Goal: Task Accomplishment & Management: Complete application form

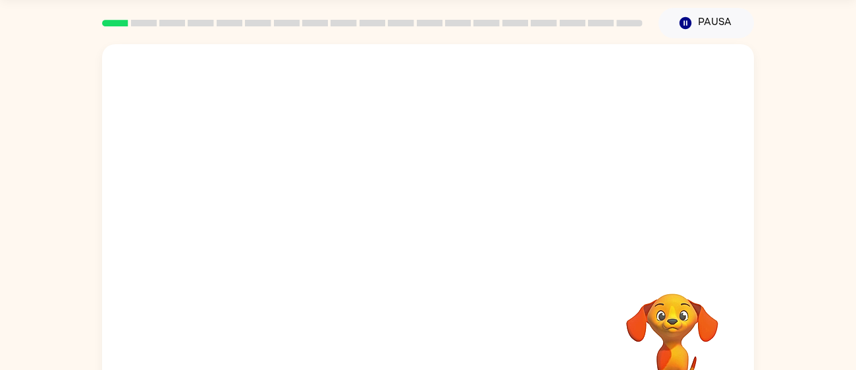
scroll to position [41, 0]
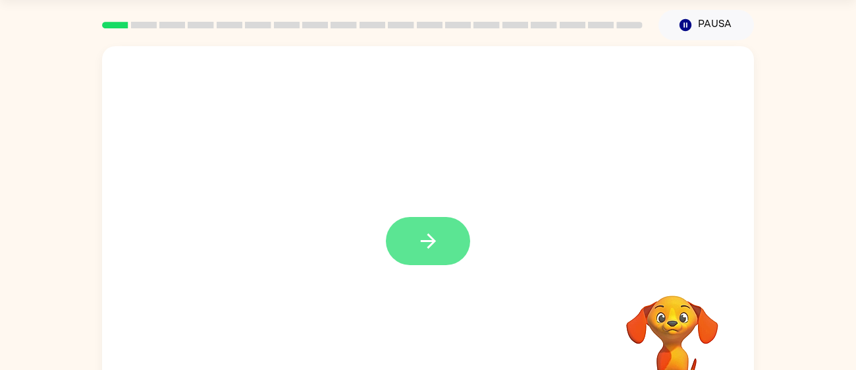
click at [427, 248] on icon "button" at bounding box center [428, 240] width 23 height 23
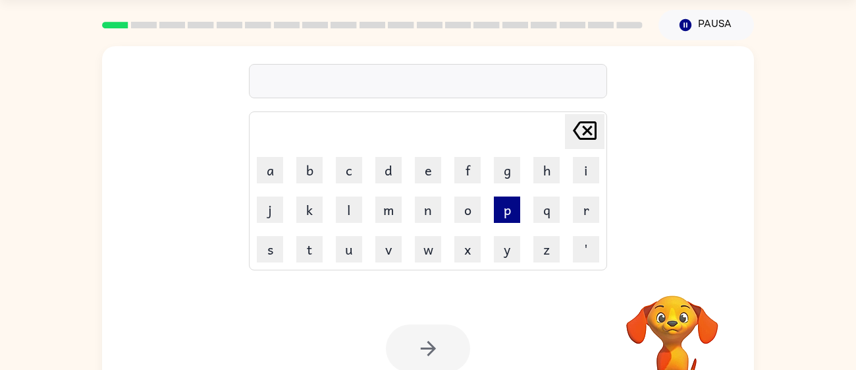
click at [509, 206] on button "p" at bounding box center [507, 209] width 26 height 26
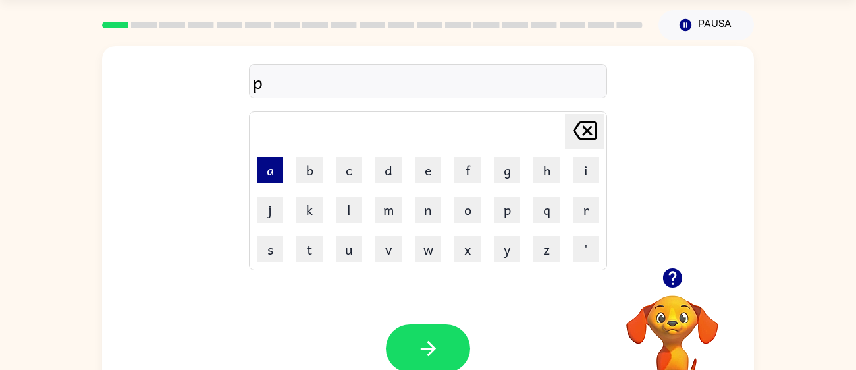
click at [264, 165] on button "a" at bounding box center [270, 170] width 26 height 26
click at [347, 208] on button "l" at bounding box center [349, 209] width 26 height 26
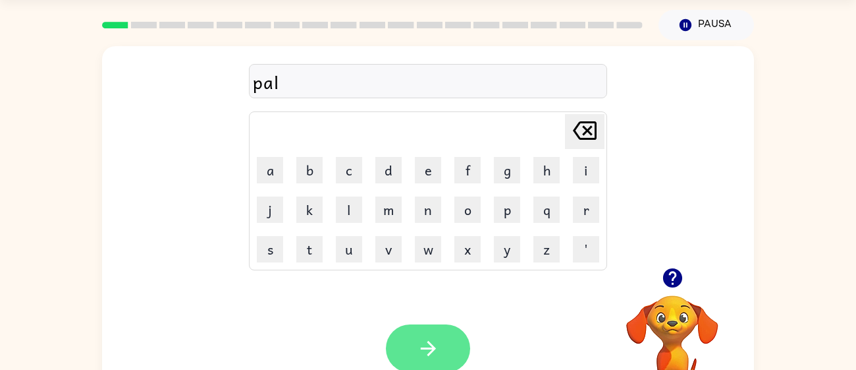
click at [446, 337] on button "button" at bounding box center [428, 348] width 84 height 48
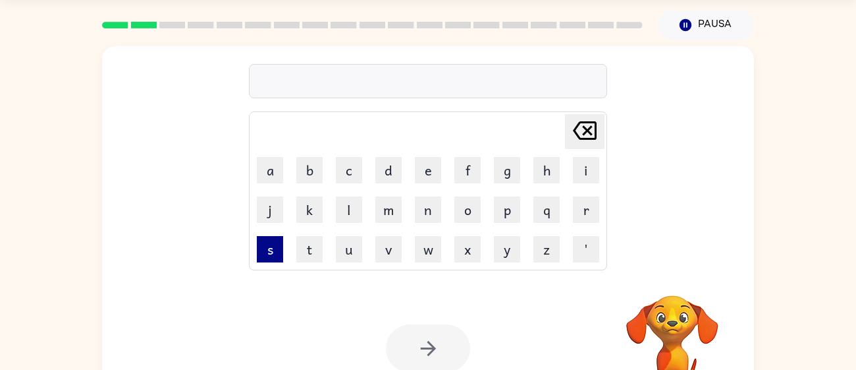
click at [262, 249] on button "s" at bounding box center [270, 249] width 26 height 26
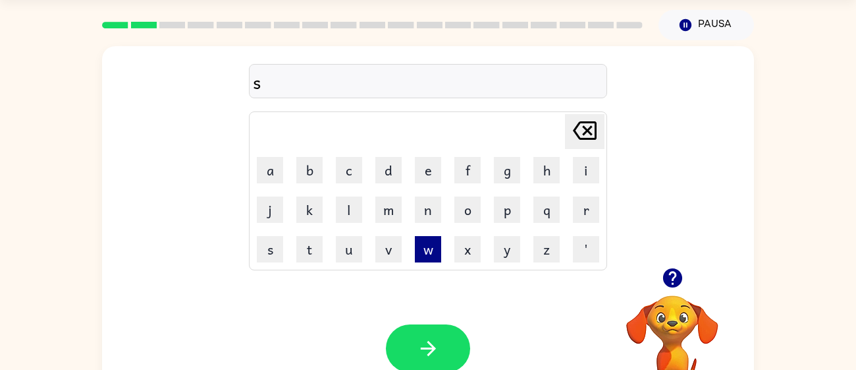
click at [424, 250] on button "w" at bounding box center [428, 249] width 26 height 26
click at [584, 167] on button "i" at bounding box center [586, 170] width 26 height 26
click at [393, 214] on button "m" at bounding box center [389, 209] width 26 height 26
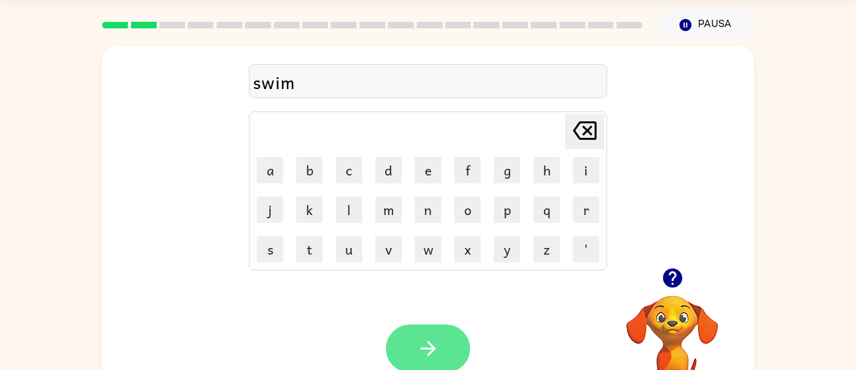
click at [439, 352] on icon "button" at bounding box center [428, 348] width 23 height 23
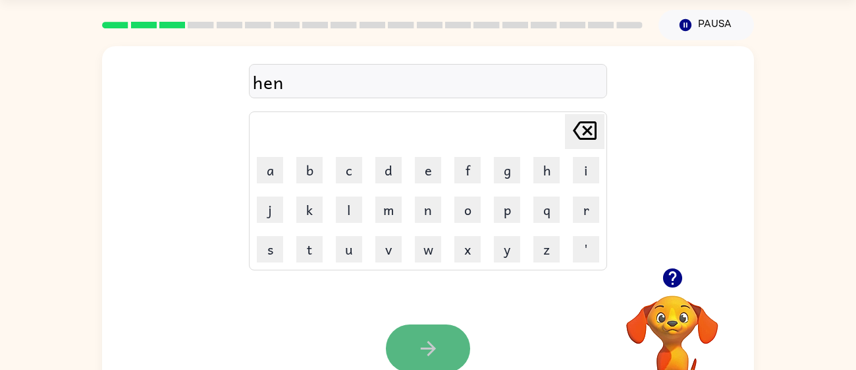
click at [450, 360] on button "button" at bounding box center [428, 348] width 84 height 48
click at [435, 345] on icon "button" at bounding box center [428, 348] width 23 height 23
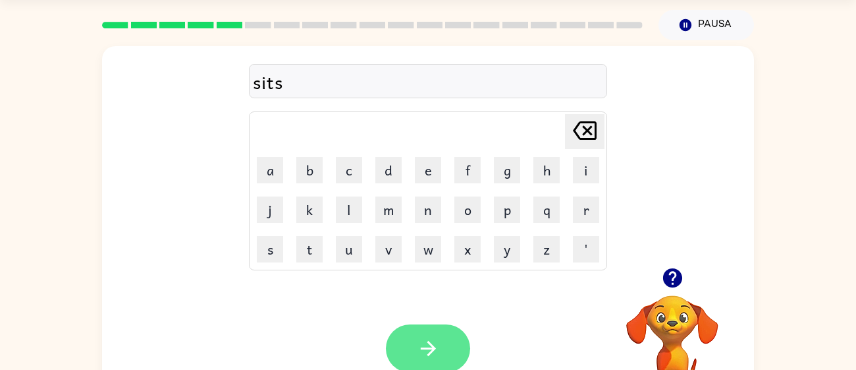
click at [432, 343] on icon "button" at bounding box center [428, 348] width 23 height 23
click at [430, 349] on div at bounding box center [428, 348] width 84 height 48
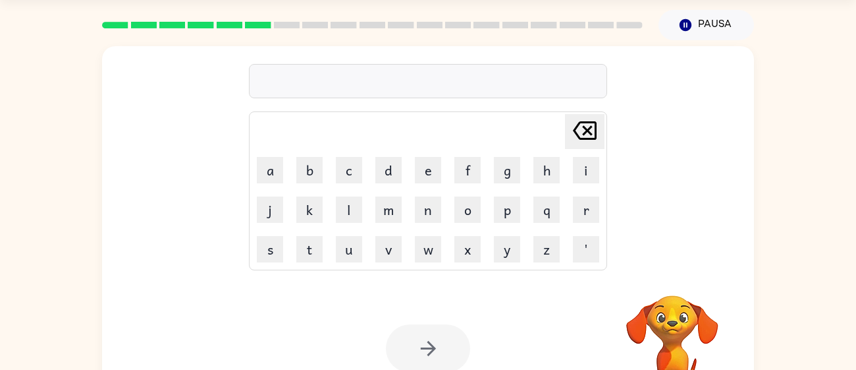
click at [589, 138] on icon at bounding box center [585, 130] width 24 height 18
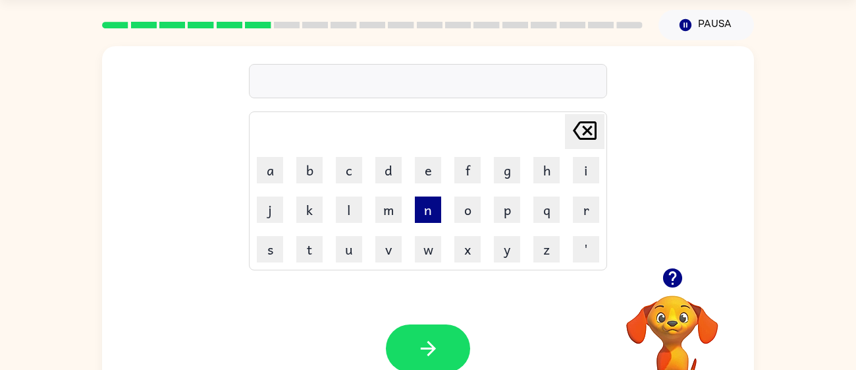
type button "delete"
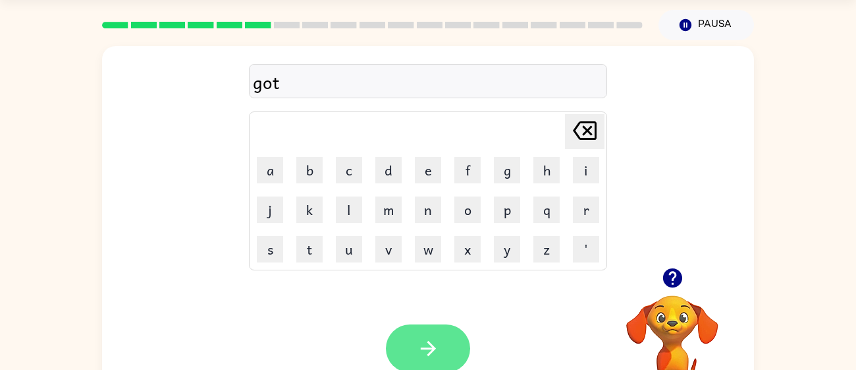
click at [446, 335] on button "button" at bounding box center [428, 348] width 84 height 48
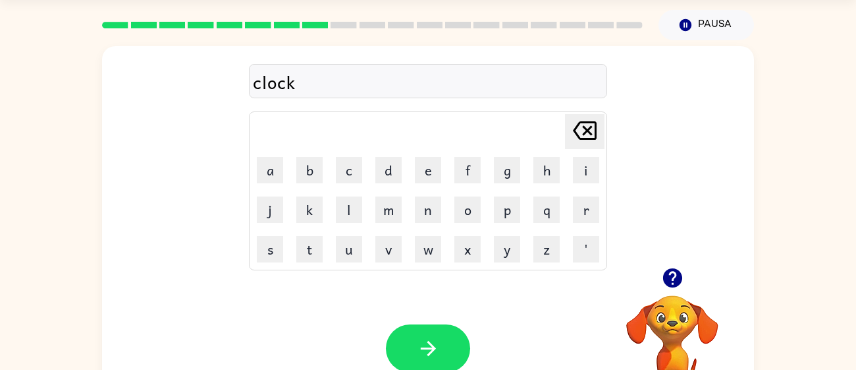
click at [430, 319] on div "Tu navegador debe admitir la reproducción de archivos .mp4 para usar Literably.…" at bounding box center [428, 348] width 652 height 148
click at [429, 354] on icon "button" at bounding box center [427, 348] width 15 height 15
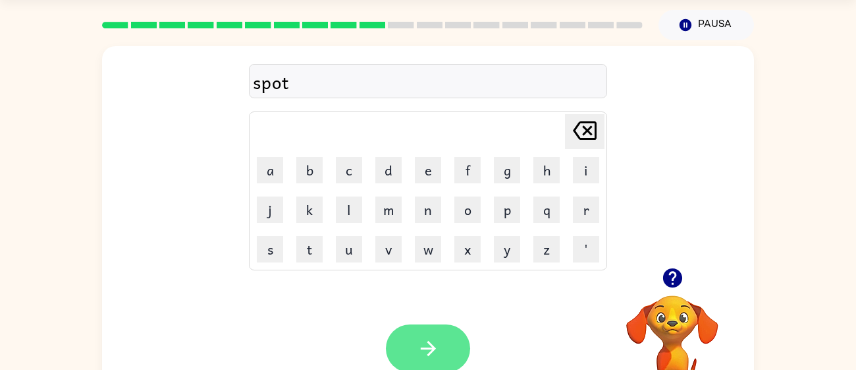
click at [437, 352] on icon "button" at bounding box center [428, 348] width 23 height 23
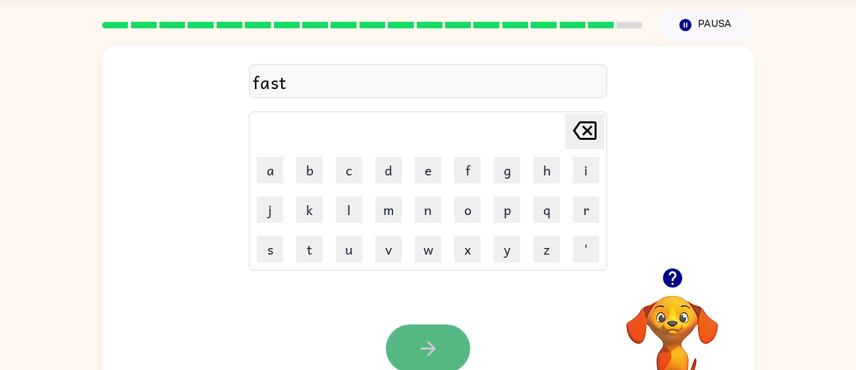
click at [420, 339] on icon "button" at bounding box center [428, 348] width 23 height 23
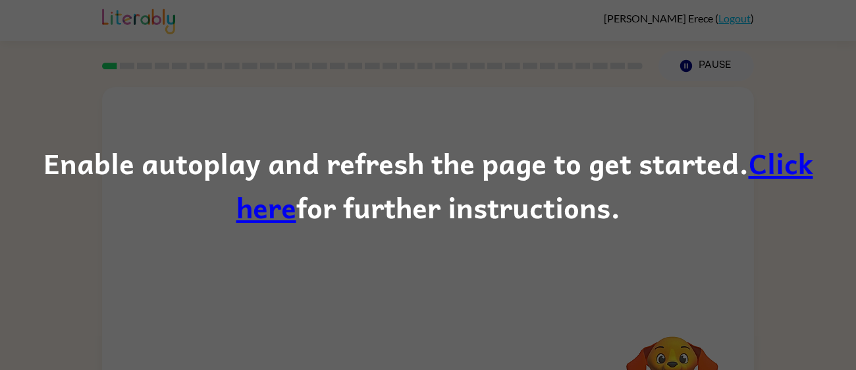
click at [750, 184] on link "Click here" at bounding box center [525, 184] width 577 height 89
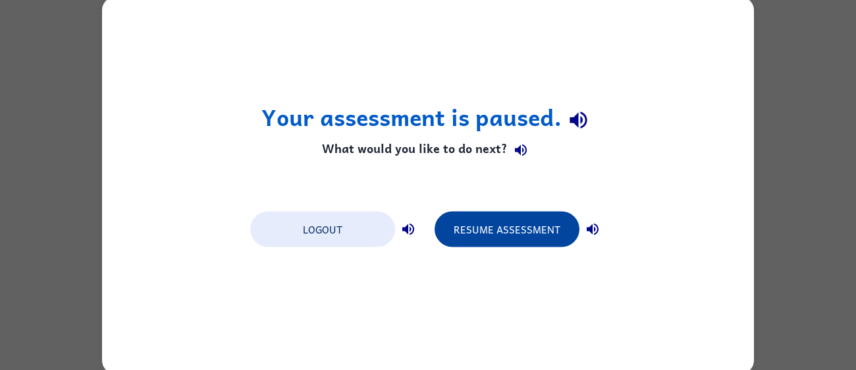
click at [466, 223] on button "Resume Assessment" at bounding box center [507, 229] width 145 height 36
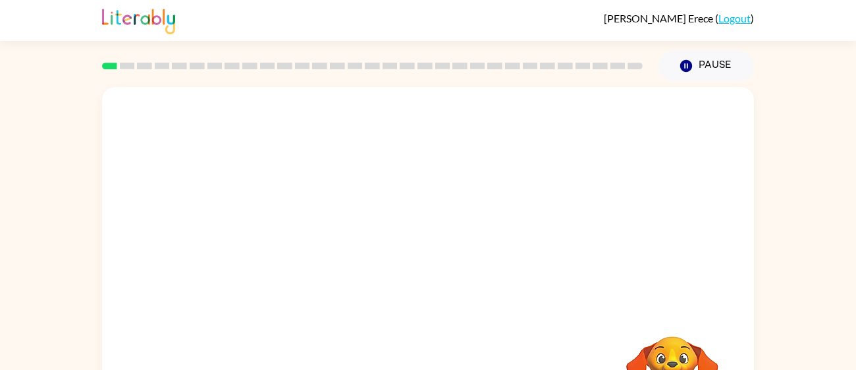
click at [393, 237] on video "Your browser must support playing .mp4 files to use Literably. Please try using…" at bounding box center [428, 197] width 652 height 221
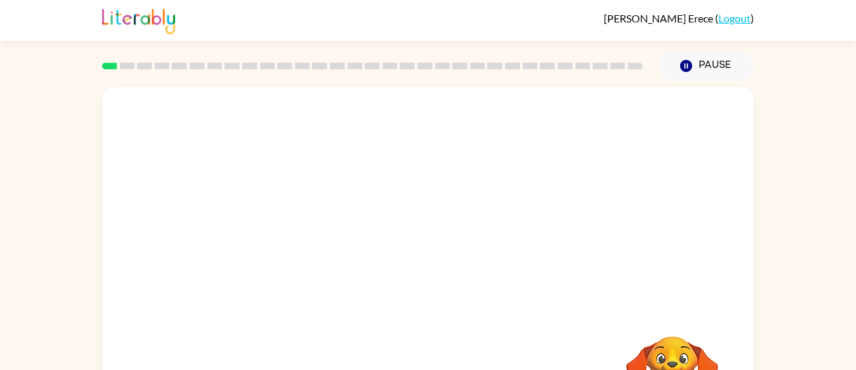
click at [393, 237] on video "Your browser must support playing .mp4 files to use Literably. Please try using…" at bounding box center [428, 197] width 652 height 221
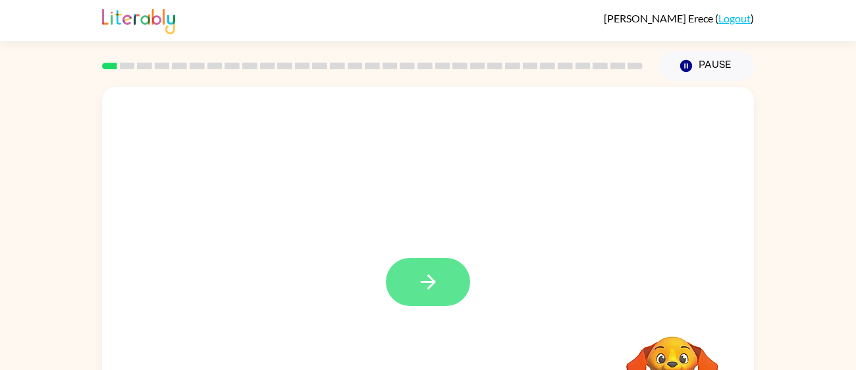
click at [419, 283] on icon "button" at bounding box center [428, 281] width 23 height 23
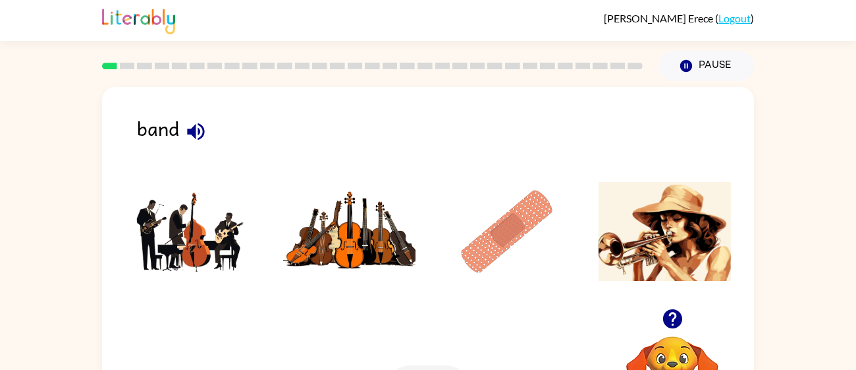
click at [223, 233] on img at bounding box center [191, 231] width 133 height 99
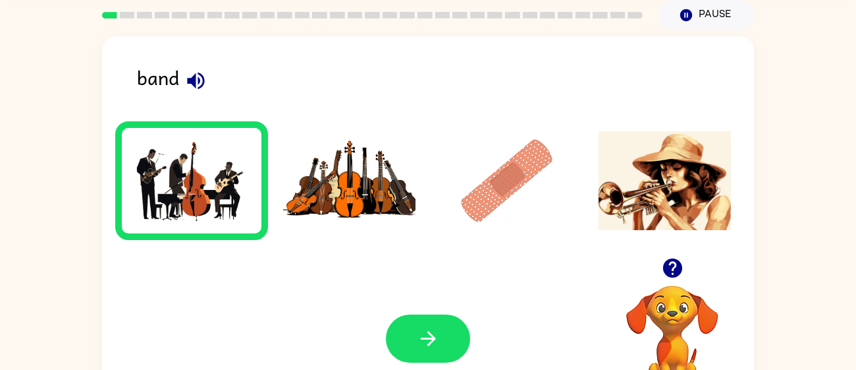
scroll to position [52, 0]
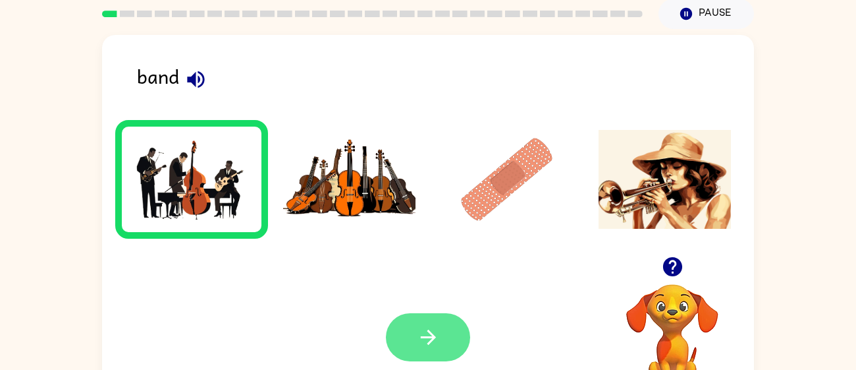
click at [414, 328] on button "button" at bounding box center [428, 337] width 84 height 48
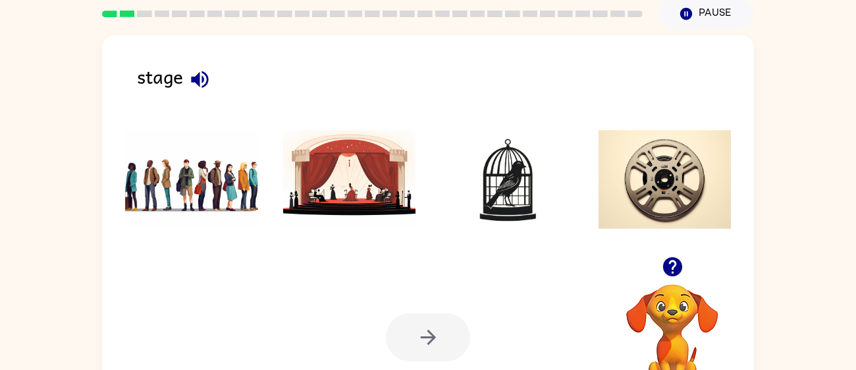
click at [360, 192] on img at bounding box center [349, 179] width 133 height 99
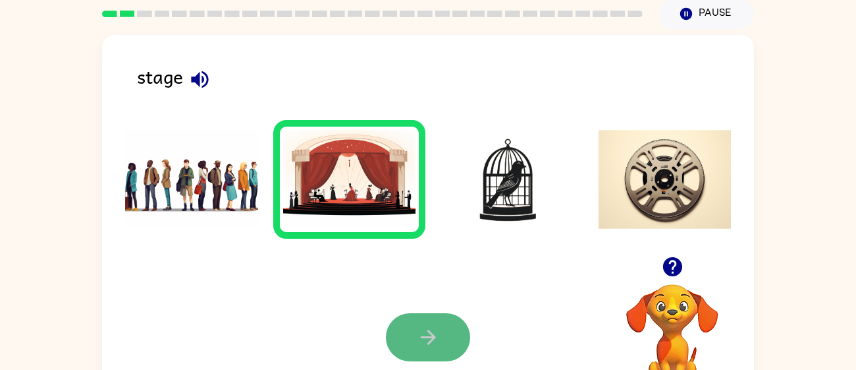
click at [424, 341] on icon "button" at bounding box center [428, 336] width 23 height 23
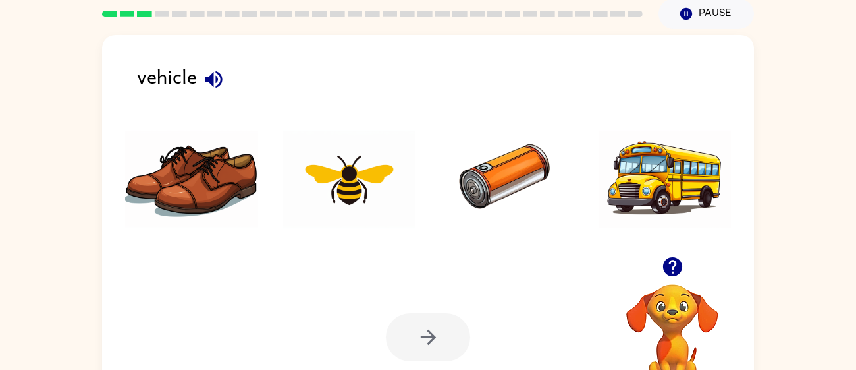
click at [662, 191] on img at bounding box center [665, 179] width 133 height 99
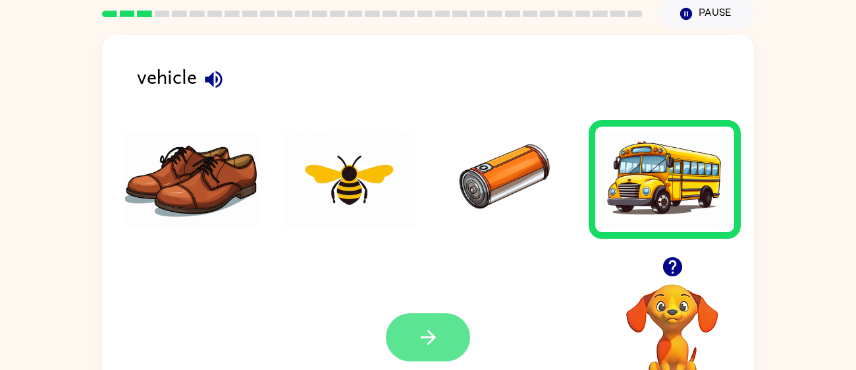
click at [448, 327] on button "button" at bounding box center [428, 337] width 84 height 48
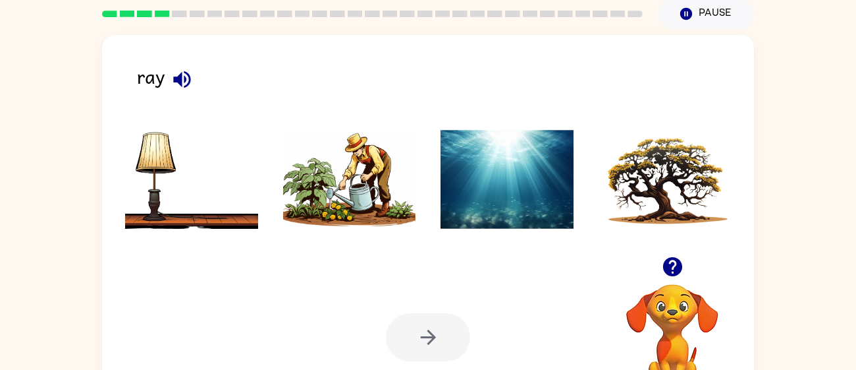
click at [474, 190] on img at bounding box center [507, 179] width 133 height 99
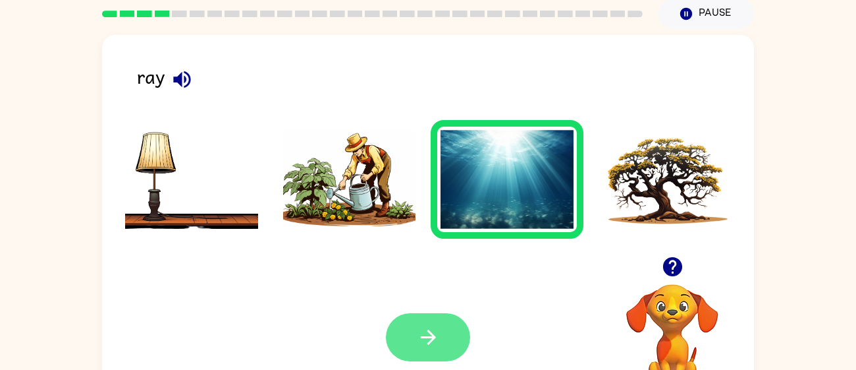
click at [425, 339] on icon "button" at bounding box center [428, 336] width 23 height 23
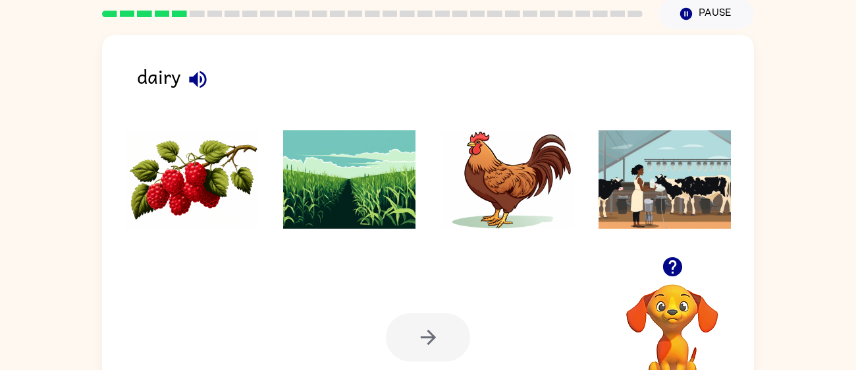
click at [704, 188] on img at bounding box center [665, 179] width 133 height 99
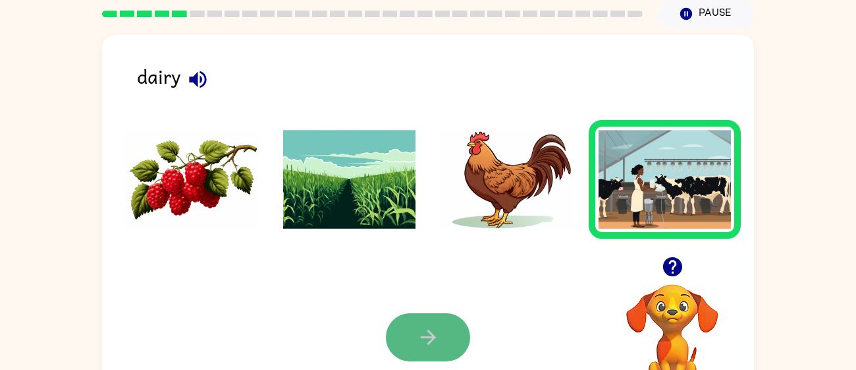
click at [445, 337] on button "button" at bounding box center [428, 337] width 84 height 48
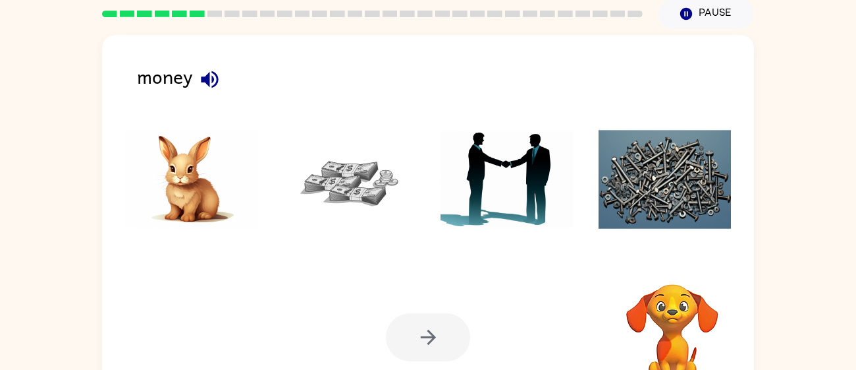
click at [189, 194] on img at bounding box center [191, 179] width 133 height 99
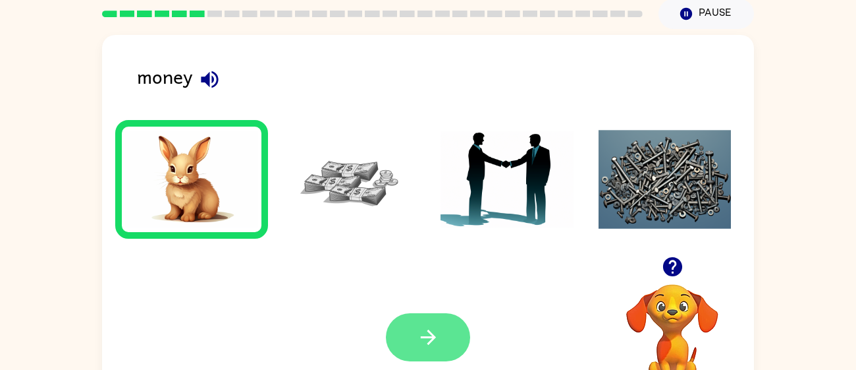
click at [447, 338] on button "button" at bounding box center [428, 337] width 84 height 48
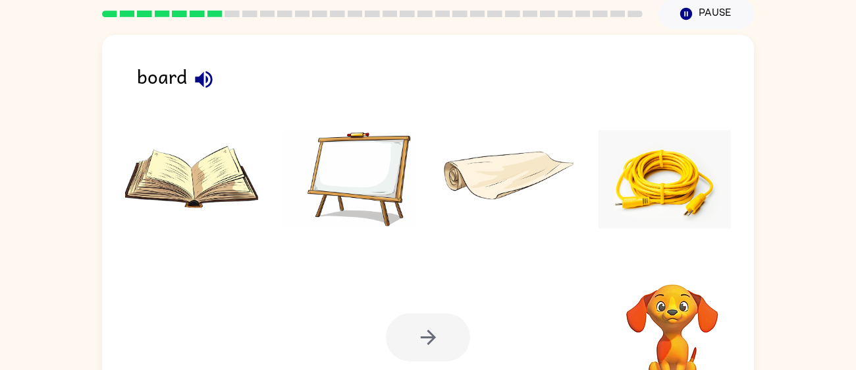
click at [379, 148] on img at bounding box center [349, 179] width 133 height 99
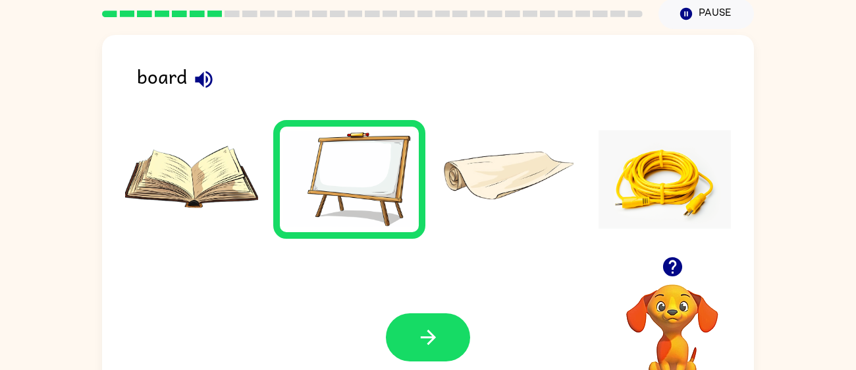
click at [452, 312] on div "Your browser must support playing .mp4 files to use Literably. Please try using…" at bounding box center [428, 337] width 652 height 148
click at [443, 330] on button "button" at bounding box center [428, 337] width 84 height 48
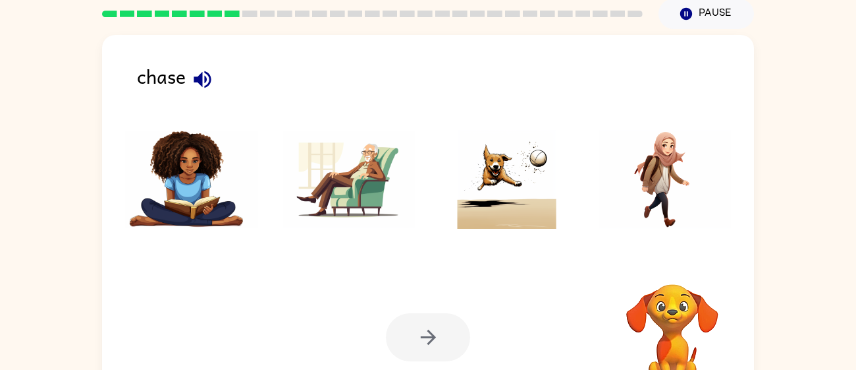
click at [514, 190] on img at bounding box center [507, 179] width 133 height 99
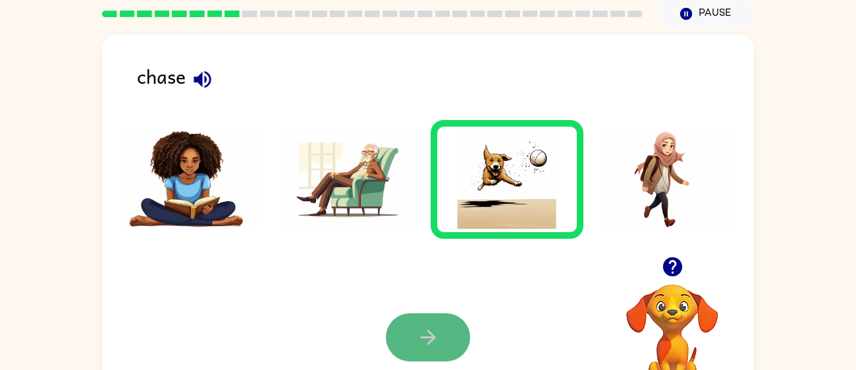
click at [438, 329] on icon "button" at bounding box center [428, 336] width 23 height 23
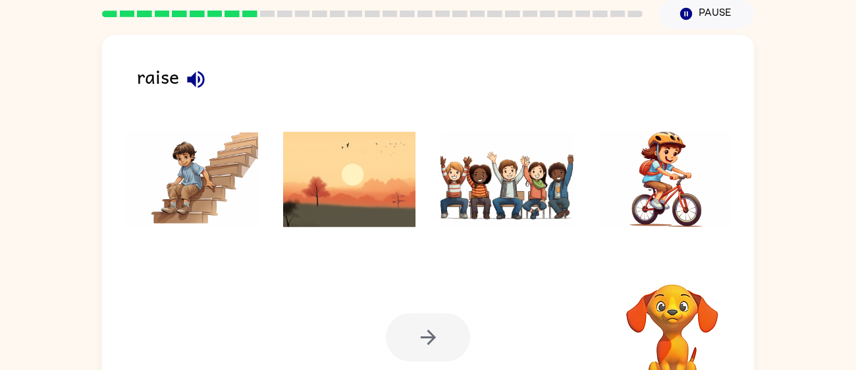
click at [540, 174] on img at bounding box center [507, 179] width 133 height 99
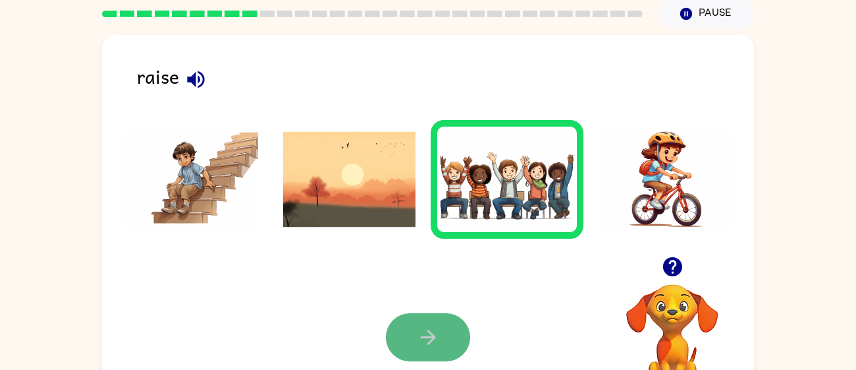
click at [427, 344] on icon "button" at bounding box center [428, 336] width 23 height 23
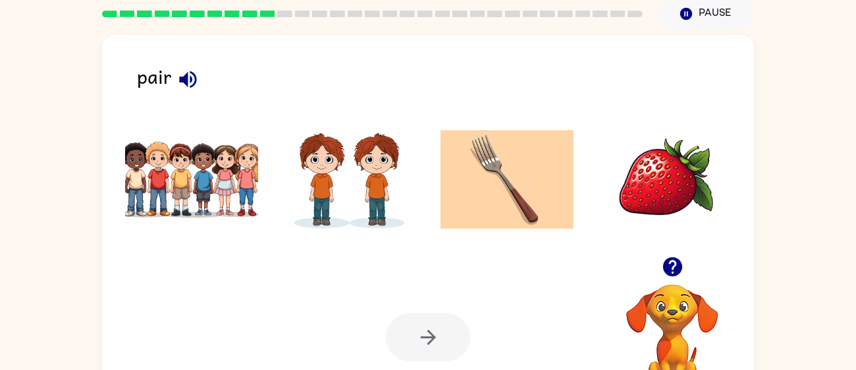
click at [357, 206] on img at bounding box center [349, 179] width 133 height 99
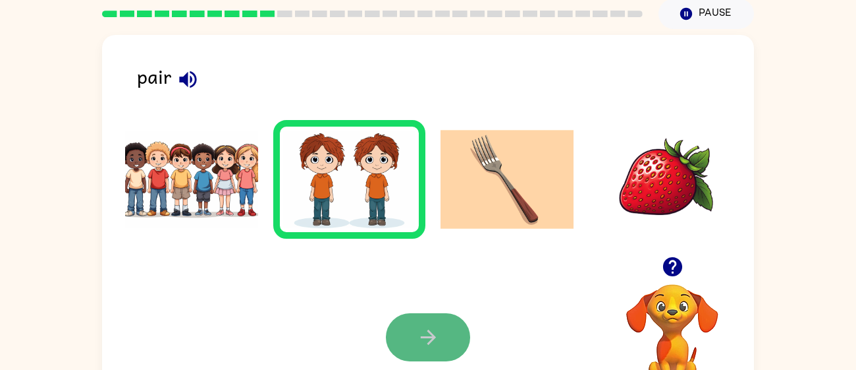
click at [434, 351] on button "button" at bounding box center [428, 337] width 84 height 48
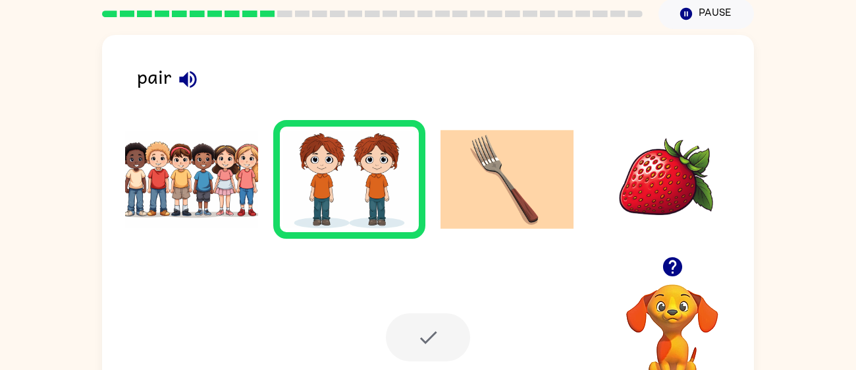
click at [323, 152] on img at bounding box center [349, 179] width 133 height 99
click at [424, 336] on div at bounding box center [428, 337] width 84 height 48
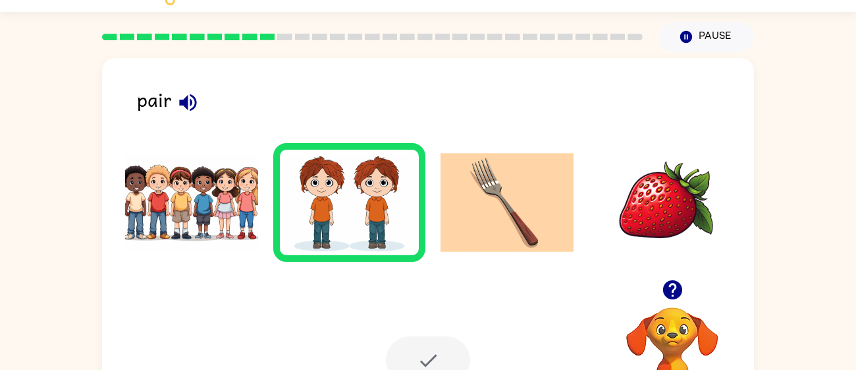
scroll to position [26, 0]
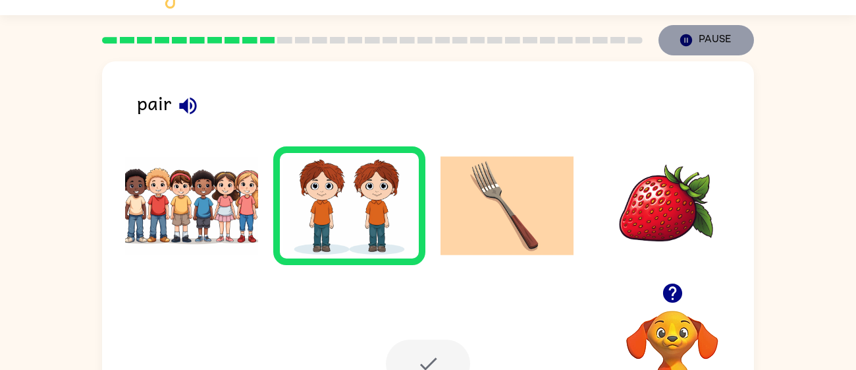
click at [711, 41] on button "Pause Pause" at bounding box center [707, 40] width 96 height 30
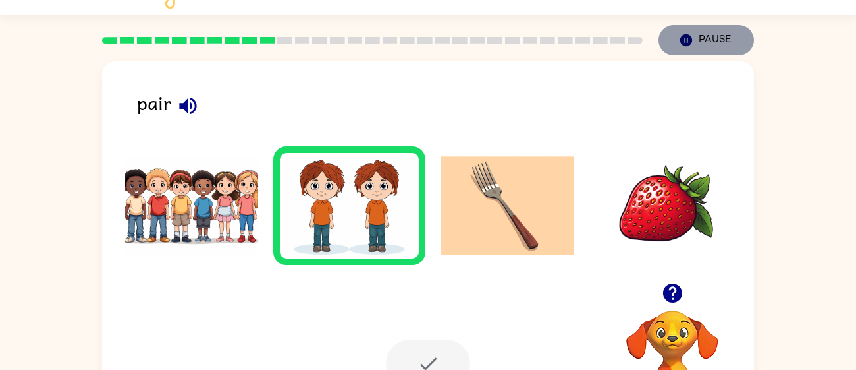
click at [711, 41] on button "Pause Pause" at bounding box center [707, 40] width 96 height 30
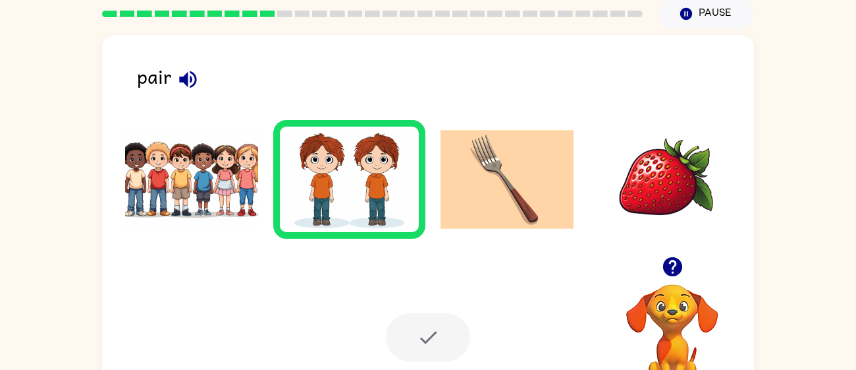
click at [547, 147] on img at bounding box center [507, 179] width 133 height 99
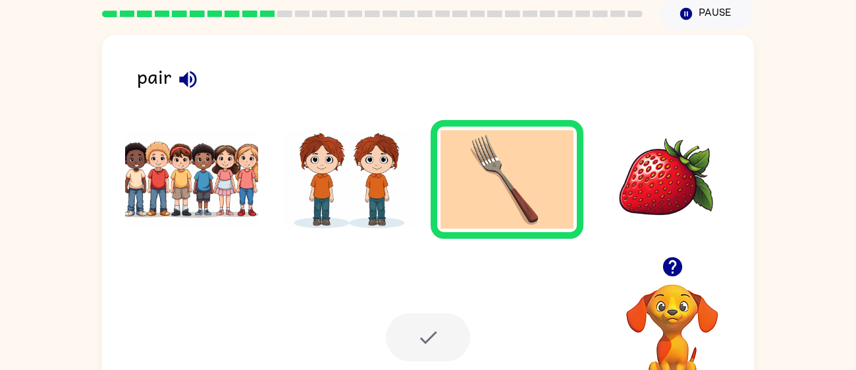
click at [656, 154] on img at bounding box center [665, 179] width 133 height 99
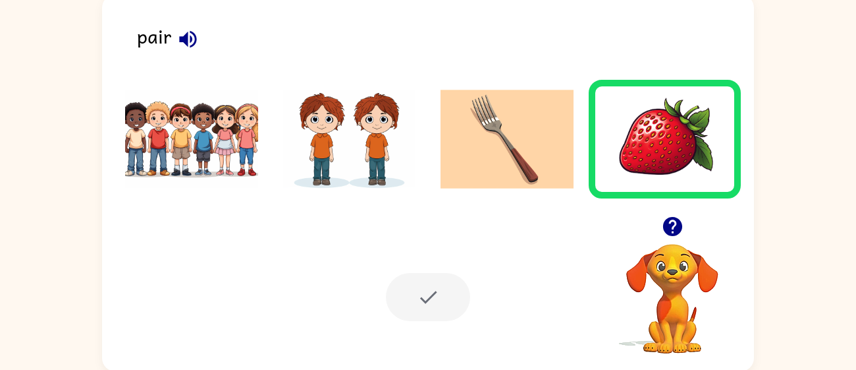
scroll to position [94, 0]
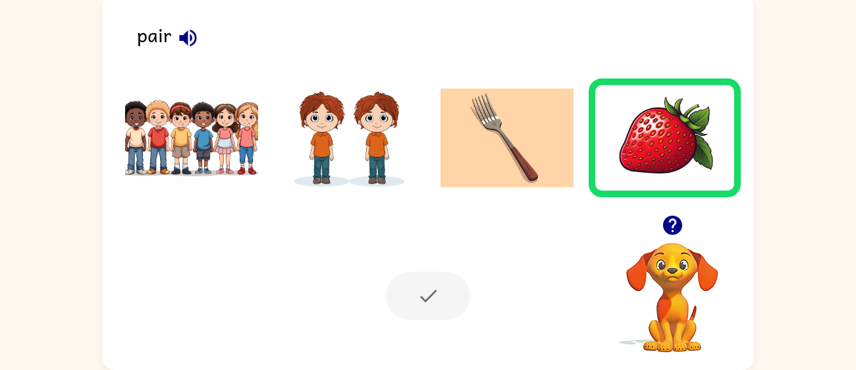
click at [169, 136] on img at bounding box center [191, 137] width 133 height 99
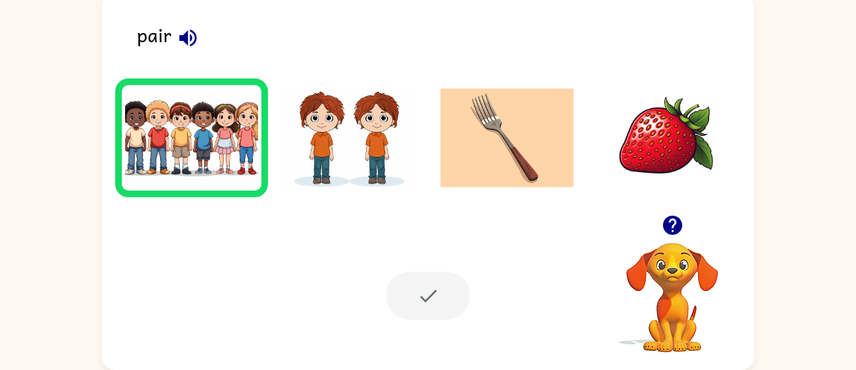
click at [427, 289] on div at bounding box center [428, 295] width 84 height 48
click at [361, 174] on img at bounding box center [349, 137] width 133 height 99
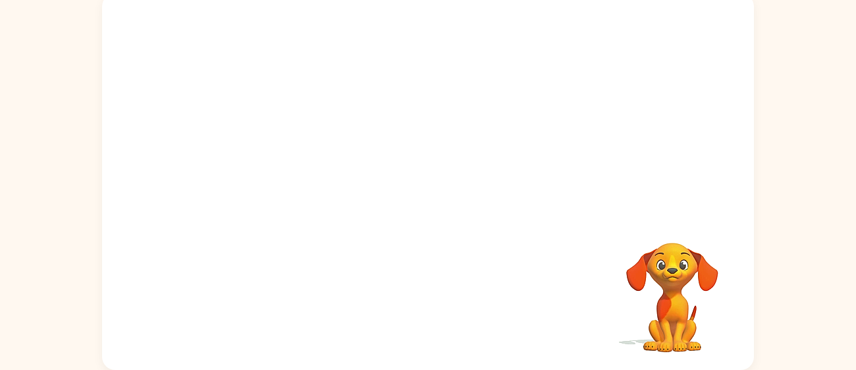
click at [434, 298] on div "Your browser must support playing .mp4 files to use Literably. Please try using…" at bounding box center [428, 181] width 652 height 376
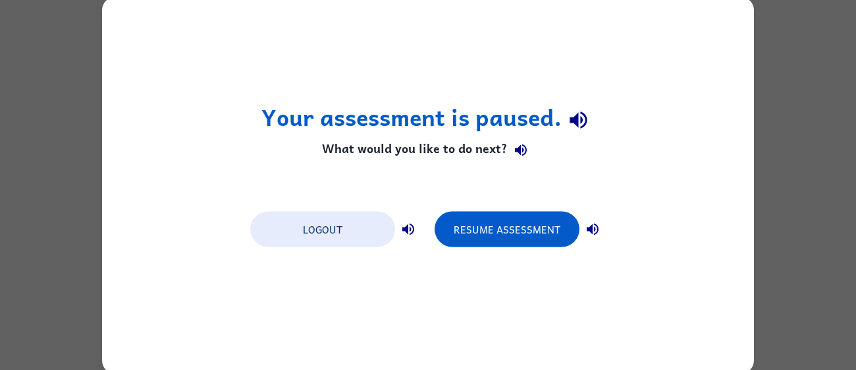
scroll to position [0, 0]
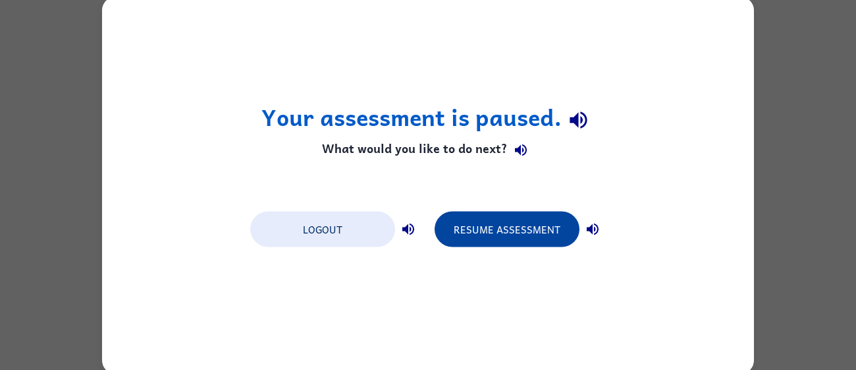
click at [532, 243] on button "Resume Assessment" at bounding box center [507, 229] width 145 height 36
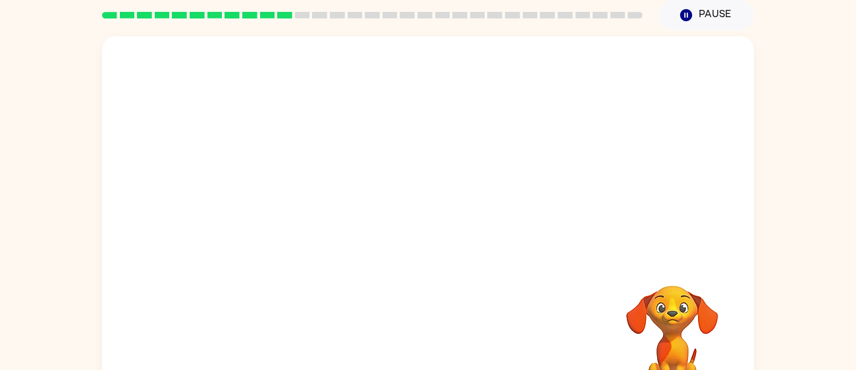
scroll to position [52, 0]
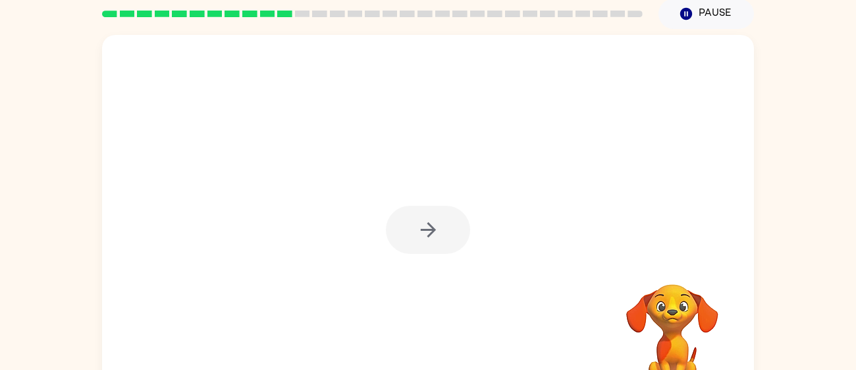
click at [418, 246] on div at bounding box center [428, 230] width 84 height 48
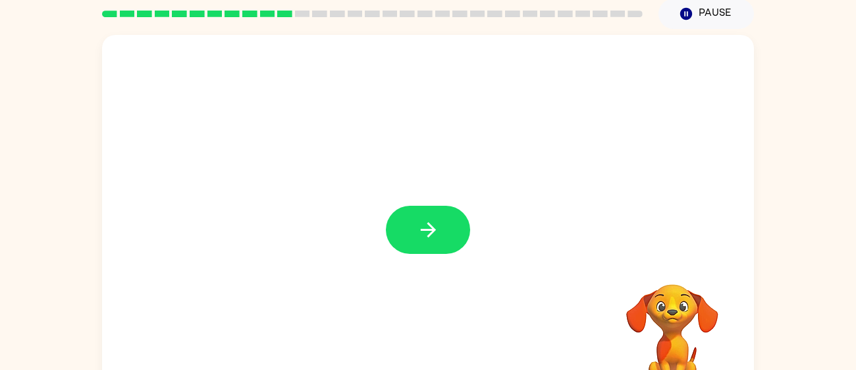
click at [418, 246] on button "button" at bounding box center [428, 230] width 84 height 48
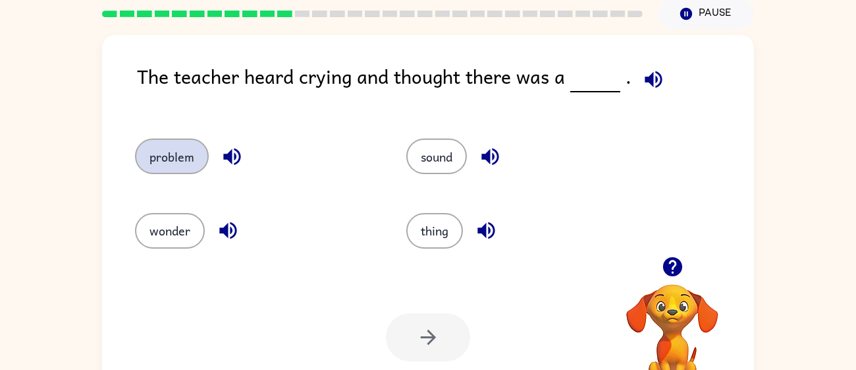
click at [186, 159] on button "problem" at bounding box center [172, 156] width 74 height 36
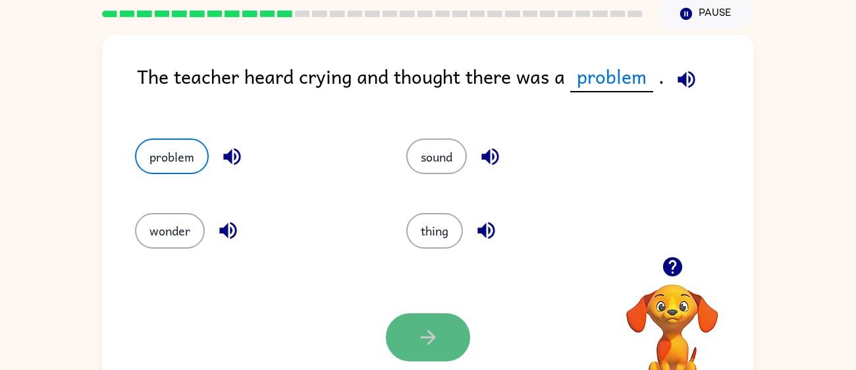
click at [440, 333] on button "button" at bounding box center [428, 337] width 84 height 48
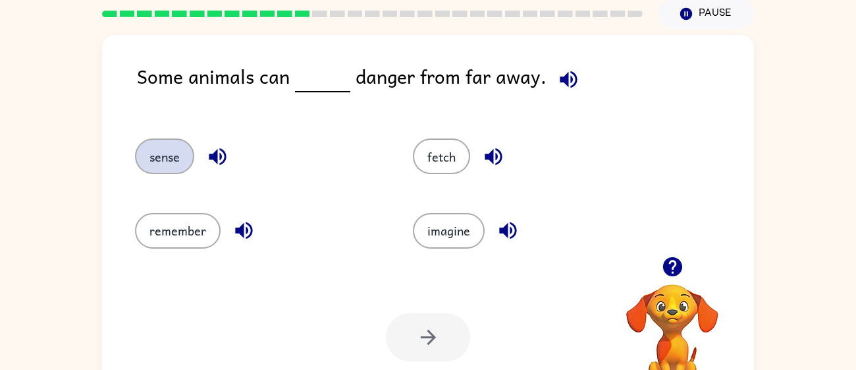
click at [157, 154] on button "sense" at bounding box center [164, 156] width 59 height 36
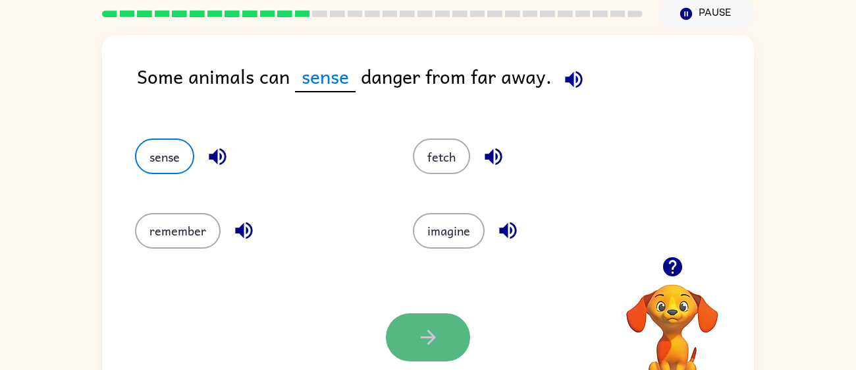
click at [442, 331] on button "button" at bounding box center [428, 337] width 84 height 48
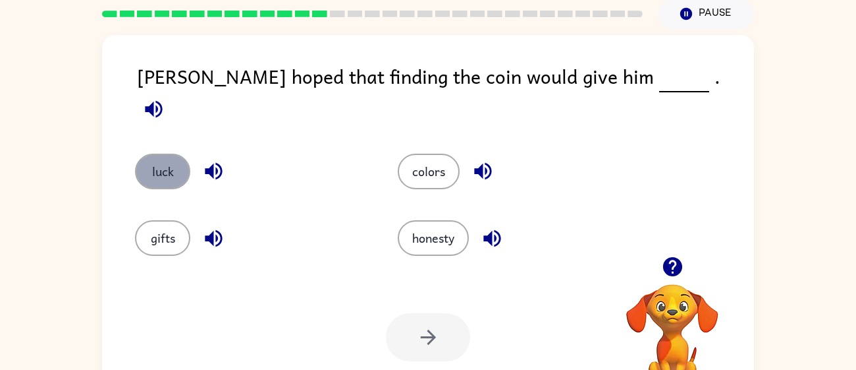
click at [163, 154] on button "luck" at bounding box center [162, 172] width 55 height 36
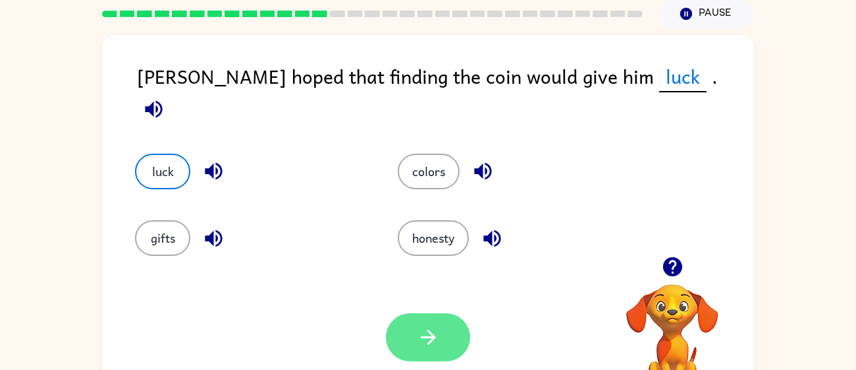
click at [428, 328] on icon "button" at bounding box center [428, 336] width 23 height 23
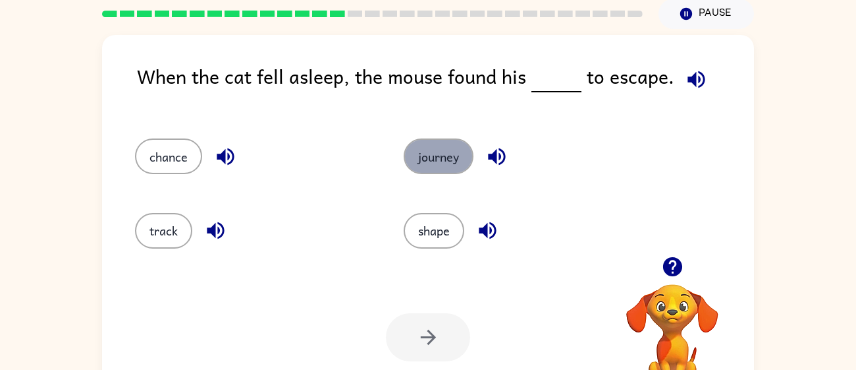
click at [434, 157] on button "journey" at bounding box center [439, 156] width 70 height 36
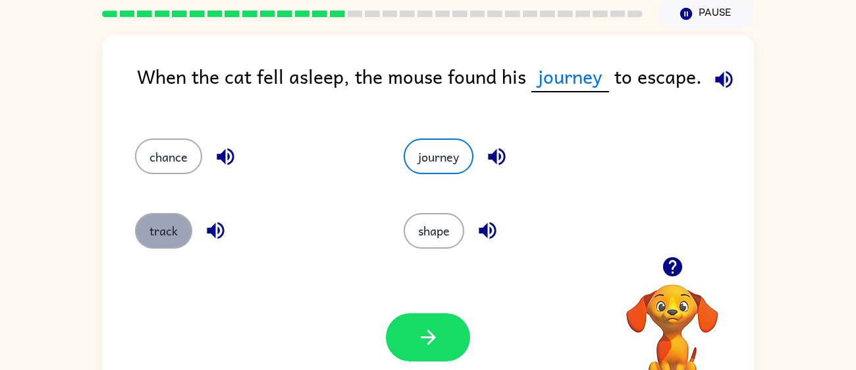
click at [157, 223] on button "track" at bounding box center [163, 231] width 57 height 36
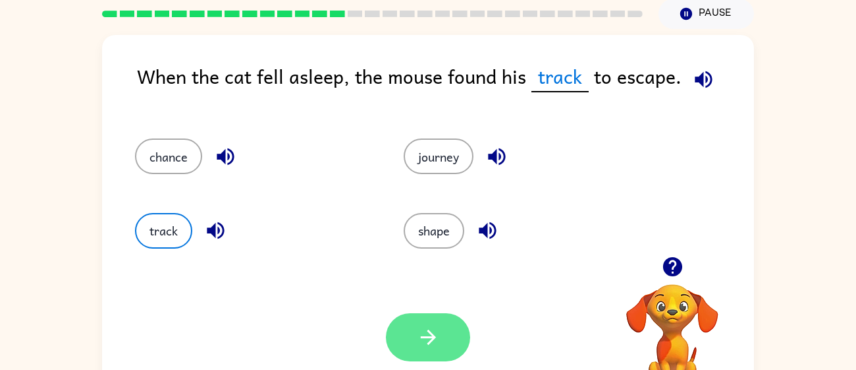
click at [432, 332] on icon "button" at bounding box center [428, 336] width 23 height 23
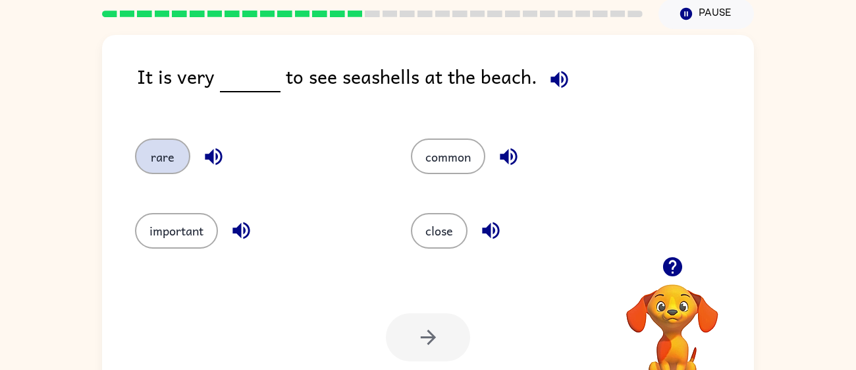
click at [161, 173] on button "rare" at bounding box center [162, 156] width 55 height 36
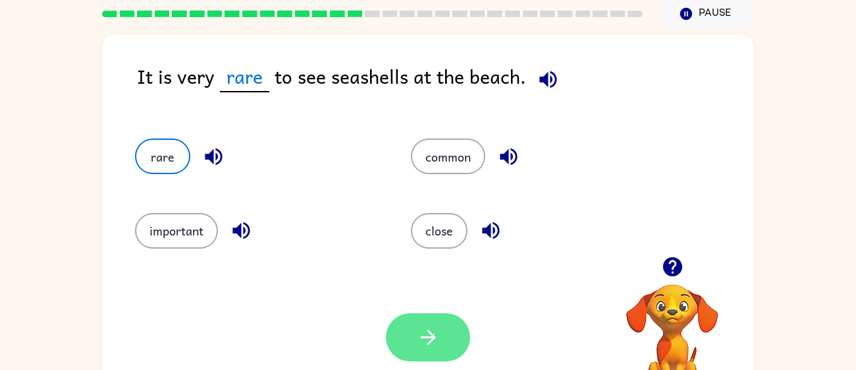
click at [449, 331] on button "button" at bounding box center [428, 337] width 84 height 48
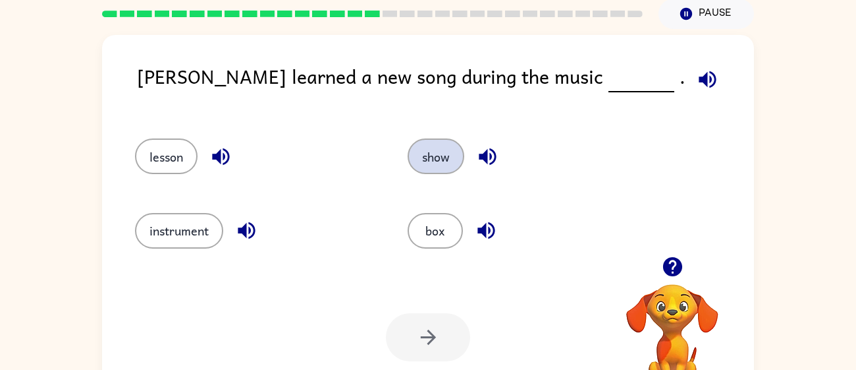
click at [438, 171] on button "show" at bounding box center [436, 156] width 57 height 36
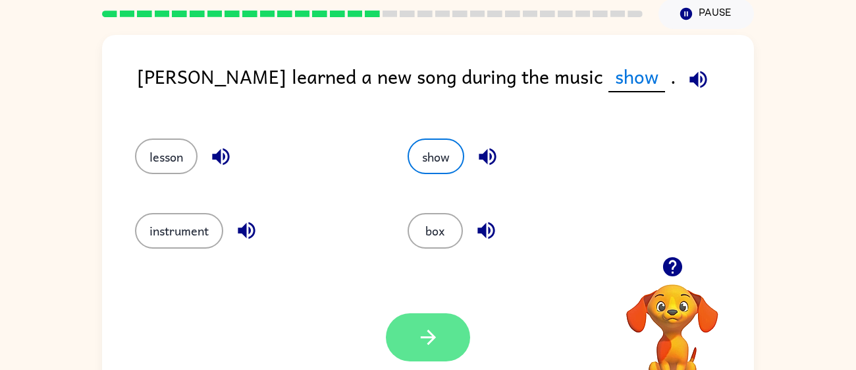
click at [415, 335] on button "button" at bounding box center [428, 337] width 84 height 48
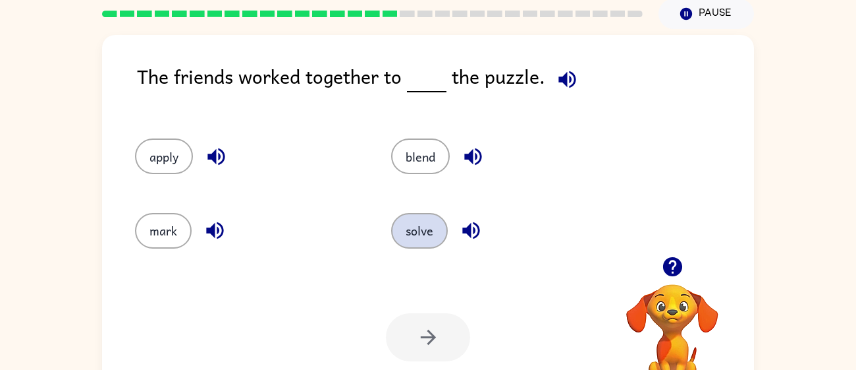
click at [430, 226] on button "solve" at bounding box center [419, 231] width 57 height 36
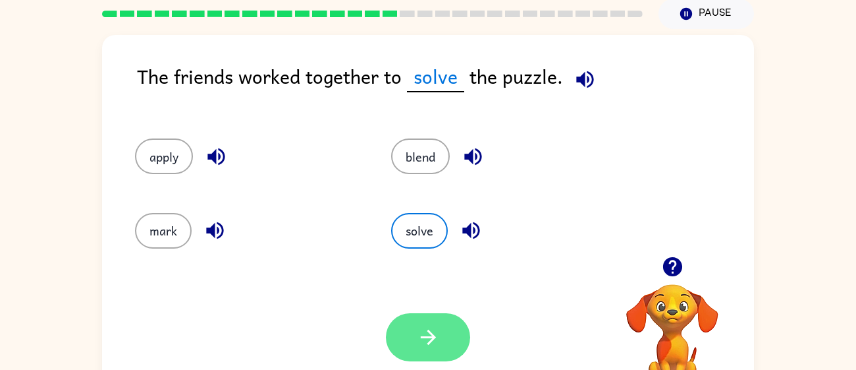
click at [444, 321] on button "button" at bounding box center [428, 337] width 84 height 48
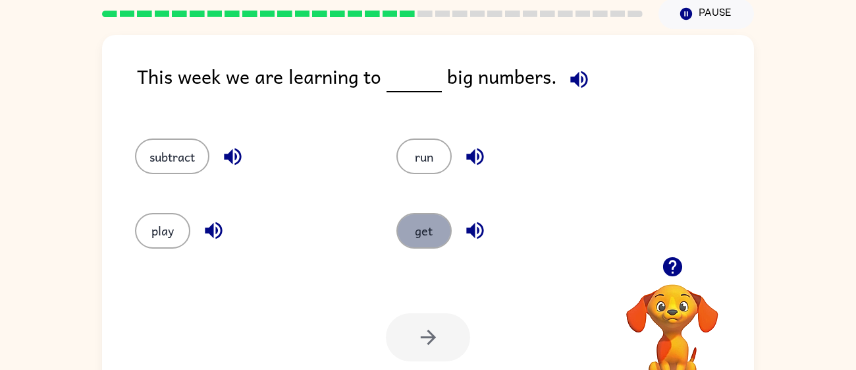
click at [407, 235] on button "get" at bounding box center [424, 231] width 55 height 36
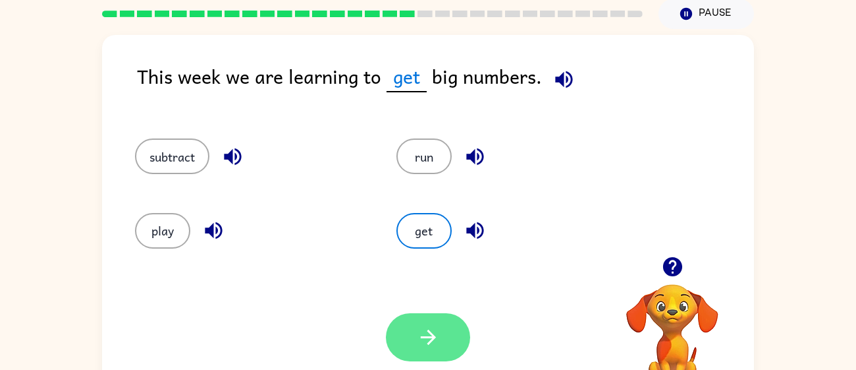
click at [428, 335] on icon "button" at bounding box center [428, 336] width 23 height 23
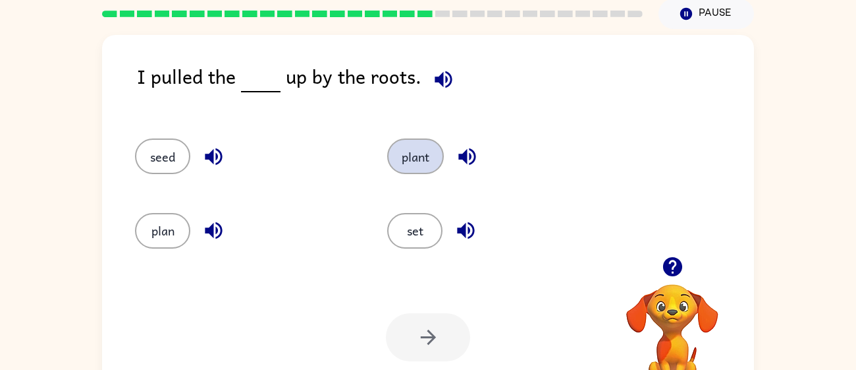
click at [411, 165] on button "plant" at bounding box center [415, 156] width 57 height 36
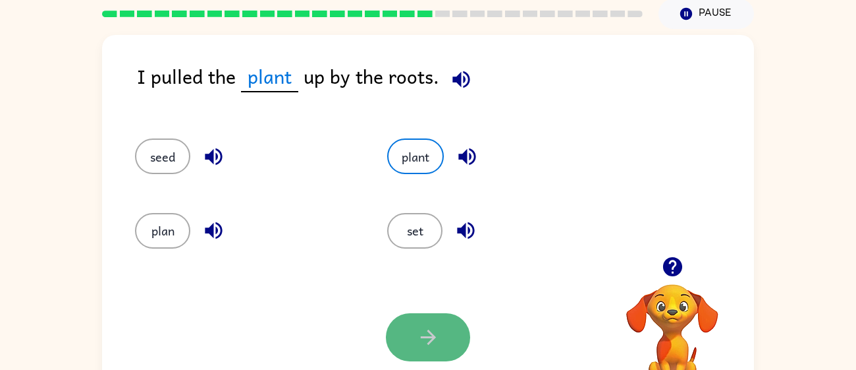
click at [435, 339] on icon "button" at bounding box center [428, 336] width 23 height 23
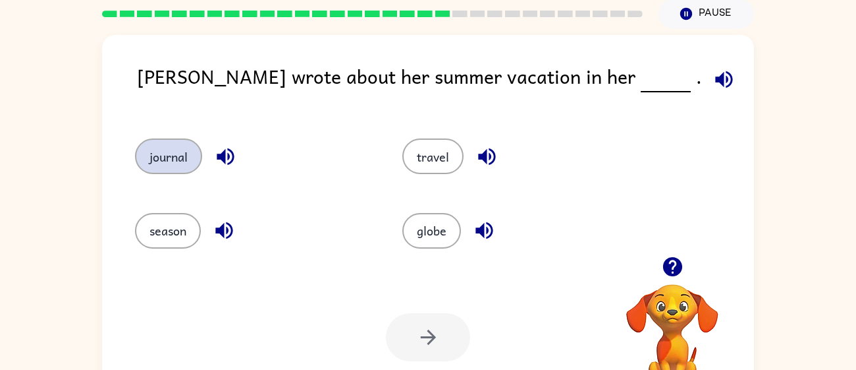
click at [144, 155] on button "journal" at bounding box center [168, 156] width 67 height 36
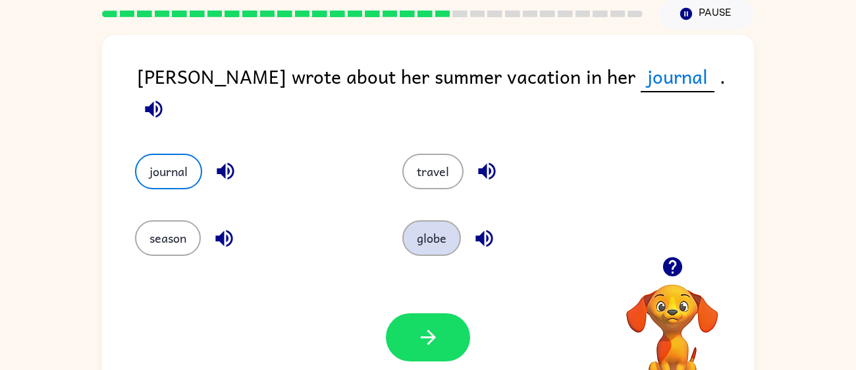
click at [432, 232] on button "globe" at bounding box center [432, 238] width 59 height 36
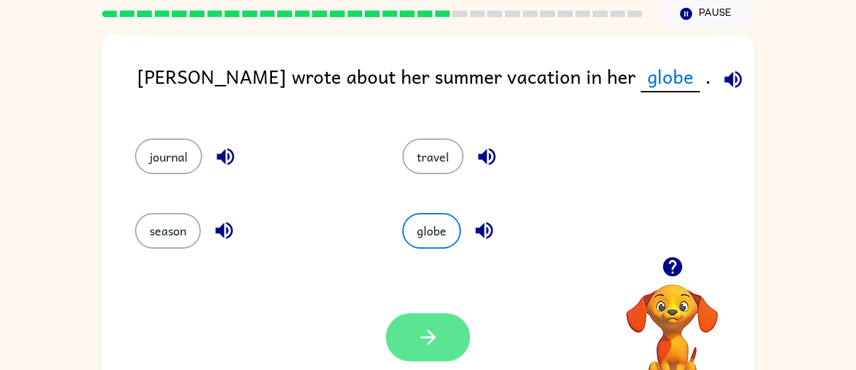
click at [438, 337] on icon "button" at bounding box center [428, 336] width 23 height 23
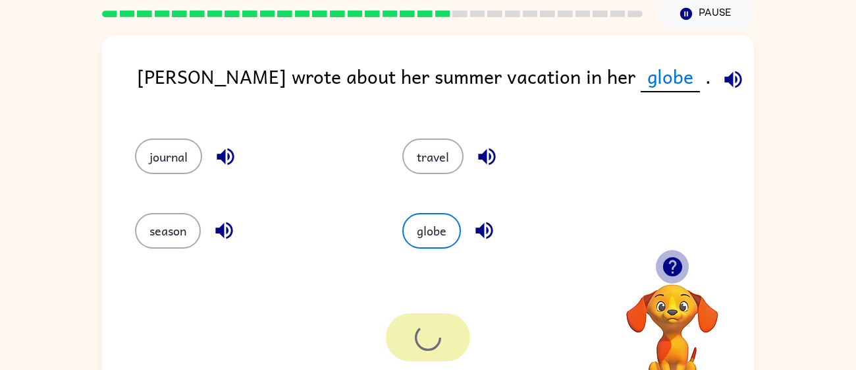
click at [671, 273] on icon "button" at bounding box center [672, 266] width 19 height 19
click at [671, 273] on video "Your browser must support playing .mp4 files to use Literably. Please try using…" at bounding box center [673, 330] width 132 height 132
click at [671, 273] on icon "button" at bounding box center [672, 266] width 19 height 19
click at [671, 273] on video "Your browser must support playing .mp4 files to use Literably. Please try using…" at bounding box center [673, 330] width 132 height 132
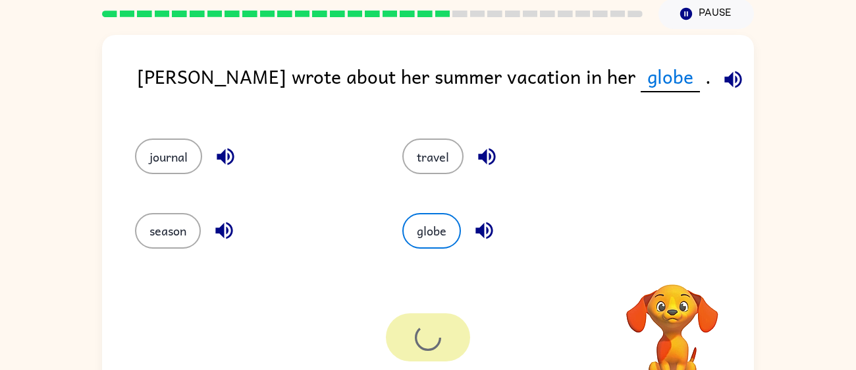
click at [671, 273] on video "Your browser must support playing .mp4 files to use Literably. Please try using…" at bounding box center [673, 330] width 132 height 132
click at [671, 273] on div "Your browser must support playing .mp4 files to use Literably. Please try using…" at bounding box center [673, 323] width 132 height 146
click at [671, 273] on icon "button" at bounding box center [672, 266] width 19 height 19
click at [671, 273] on video "Your browser must support playing .mp4 files to use Literably. Please try using…" at bounding box center [673, 330] width 132 height 132
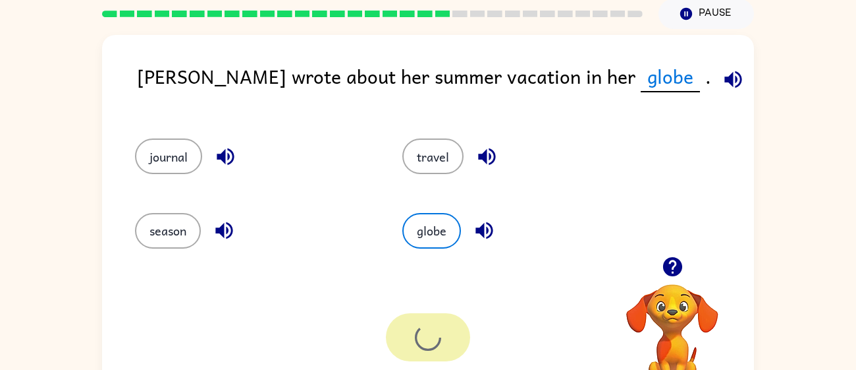
click at [671, 273] on div "Your browser must support playing .mp4 files to use Literably. Please try using…" at bounding box center [673, 323] width 132 height 146
click at [671, 273] on icon "button" at bounding box center [672, 266] width 19 height 19
click at [671, 267] on video "Your browser must support playing .mp4 files to use Literably. Please try using…" at bounding box center [673, 330] width 132 height 132
click at [671, 267] on icon "button" at bounding box center [672, 266] width 19 height 19
click at [671, 267] on video "Your browser must support playing .mp4 files to use Literably. Please try using…" at bounding box center [673, 330] width 132 height 132
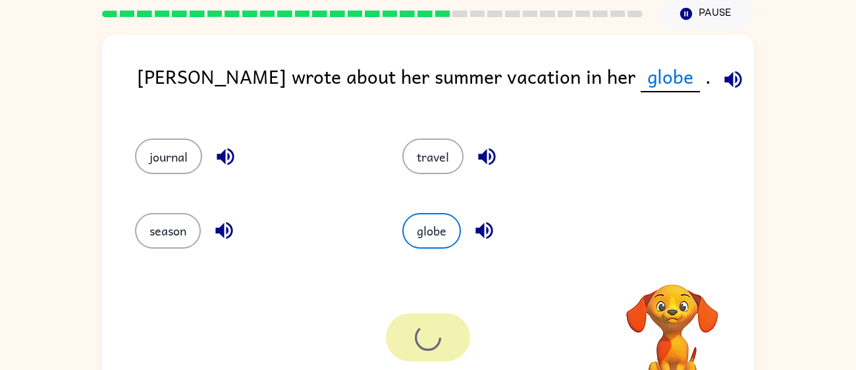
click at [671, 267] on video "Your browser must support playing .mp4 files to use Literably. Please try using…" at bounding box center [673, 330] width 132 height 132
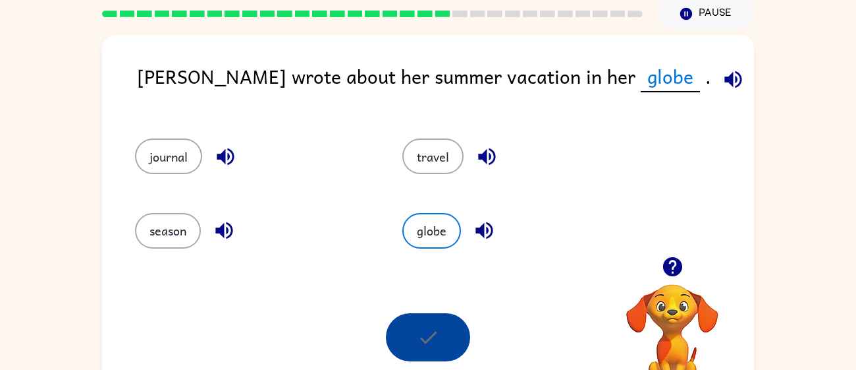
click at [671, 267] on icon "button" at bounding box center [672, 266] width 19 height 19
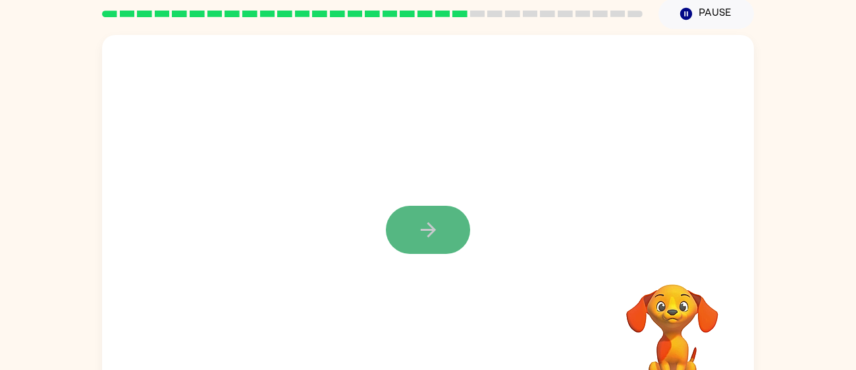
click at [387, 228] on button "button" at bounding box center [428, 230] width 84 height 48
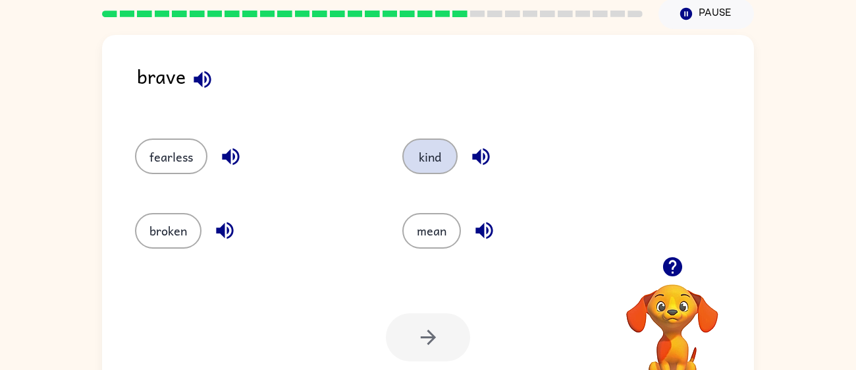
click at [437, 151] on button "kind" at bounding box center [430, 156] width 55 height 36
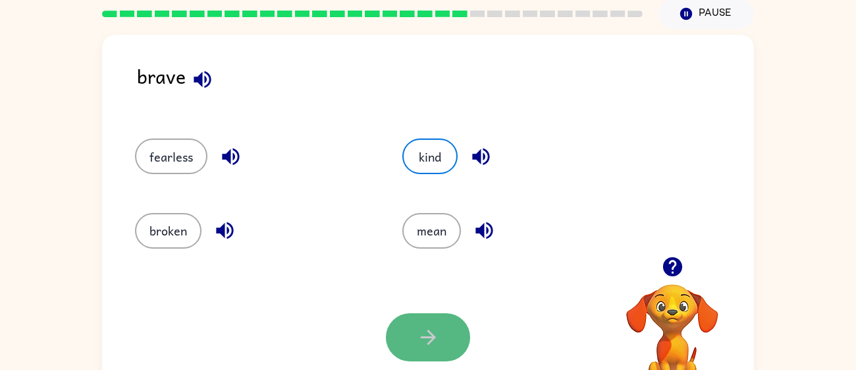
click at [437, 327] on icon "button" at bounding box center [428, 336] width 23 height 23
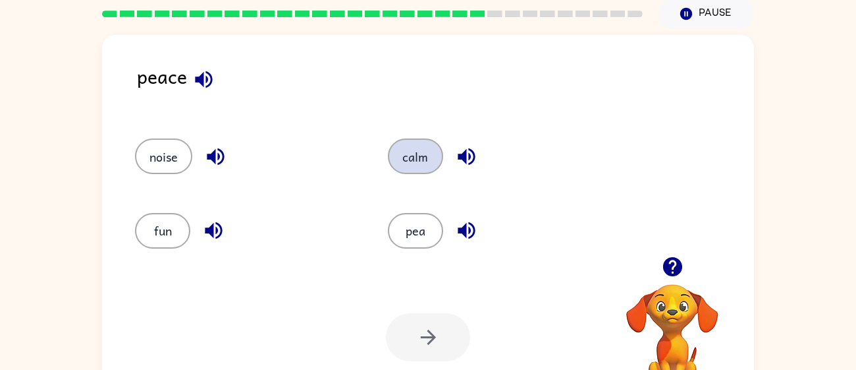
click at [430, 166] on button "calm" at bounding box center [415, 156] width 55 height 36
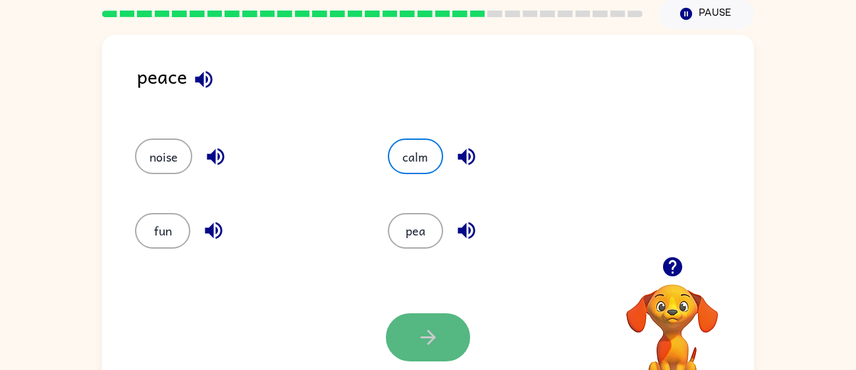
click at [429, 335] on icon "button" at bounding box center [428, 336] width 23 height 23
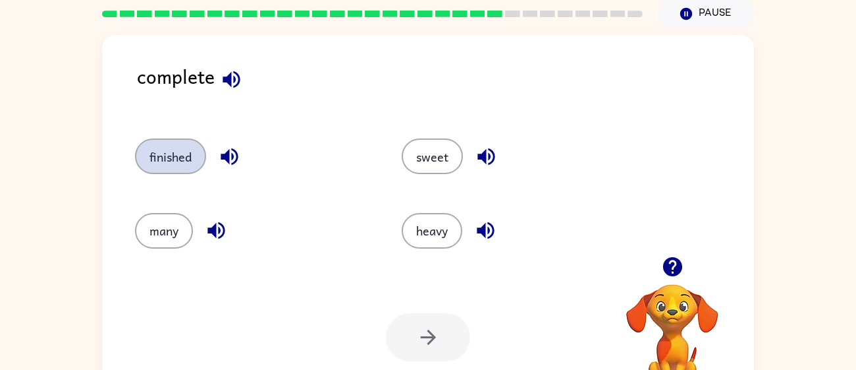
click at [165, 168] on button "finished" at bounding box center [170, 156] width 71 height 36
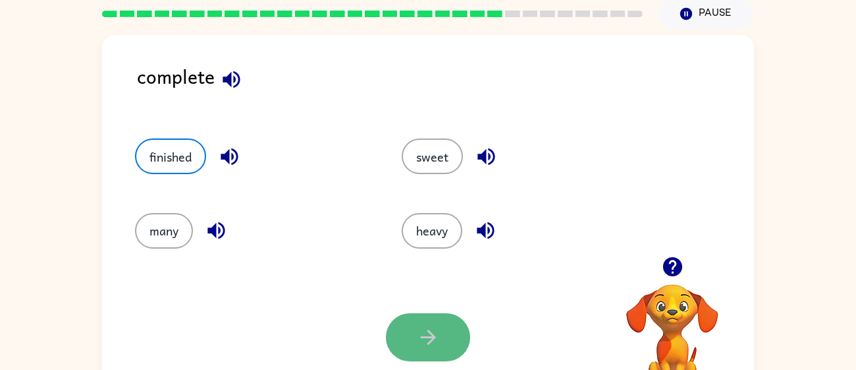
click at [428, 339] on icon "button" at bounding box center [428, 336] width 23 height 23
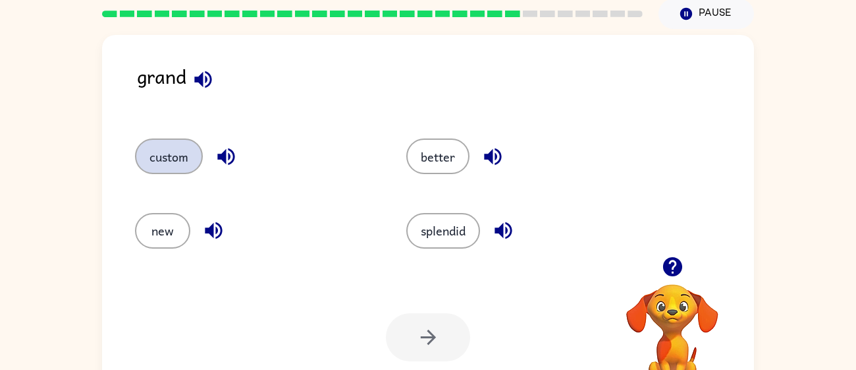
click at [192, 152] on button "custom" at bounding box center [169, 156] width 68 height 36
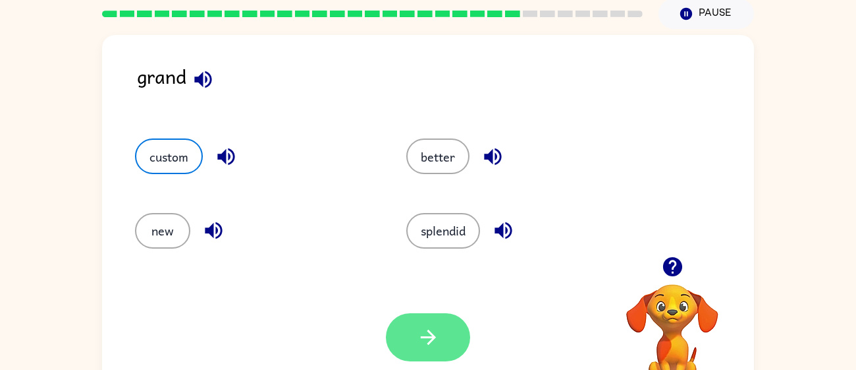
click at [428, 324] on button "button" at bounding box center [428, 337] width 84 height 48
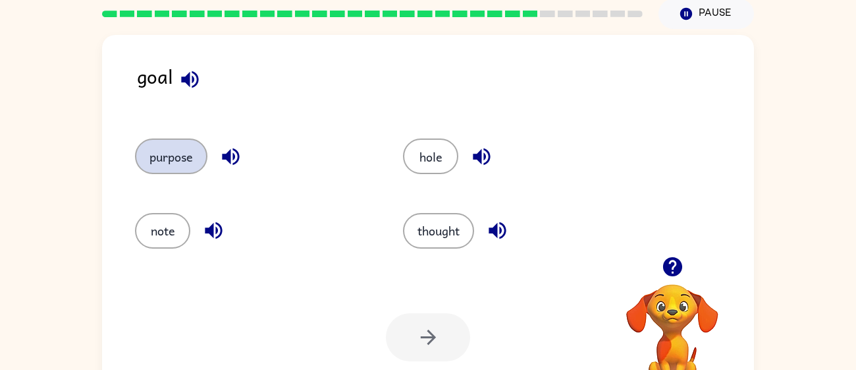
click at [162, 161] on button "purpose" at bounding box center [171, 156] width 72 height 36
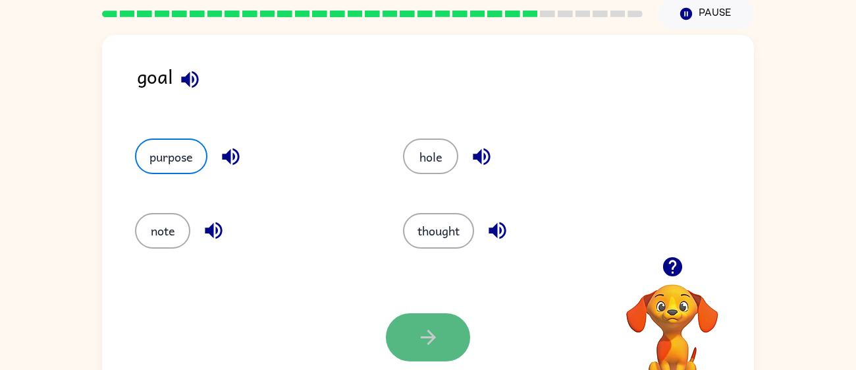
click at [443, 333] on button "button" at bounding box center [428, 337] width 84 height 48
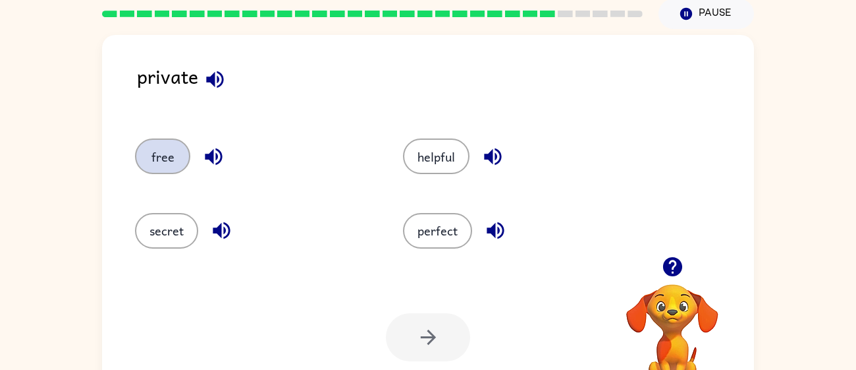
click at [165, 150] on button "free" at bounding box center [162, 156] width 55 height 36
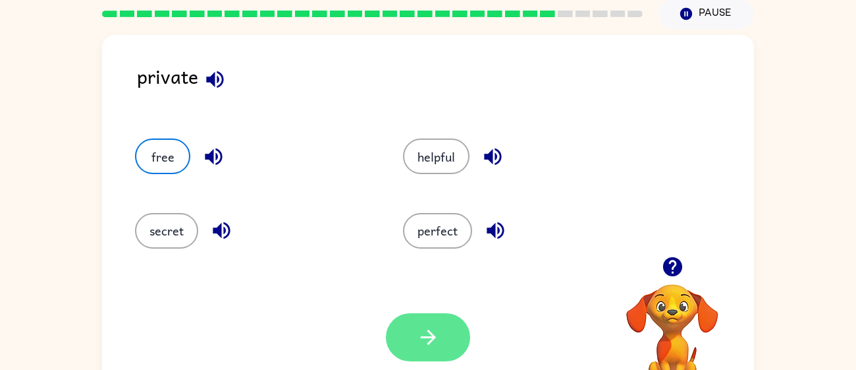
click at [436, 335] on icon "button" at bounding box center [428, 336] width 23 height 23
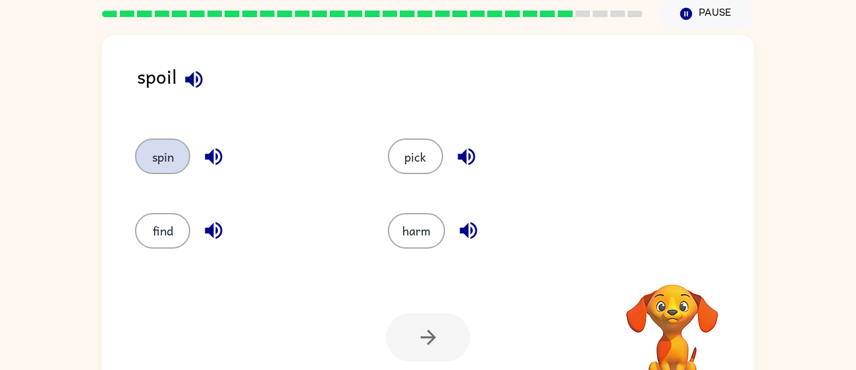
click at [150, 162] on button "spin" at bounding box center [162, 156] width 55 height 36
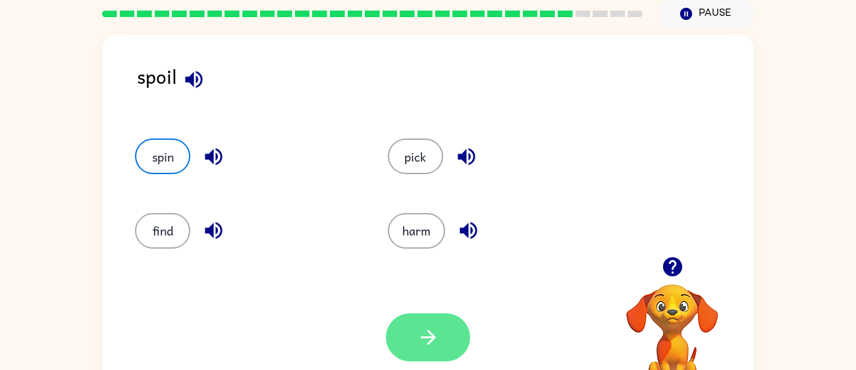
click at [431, 335] on icon "button" at bounding box center [428, 336] width 23 height 23
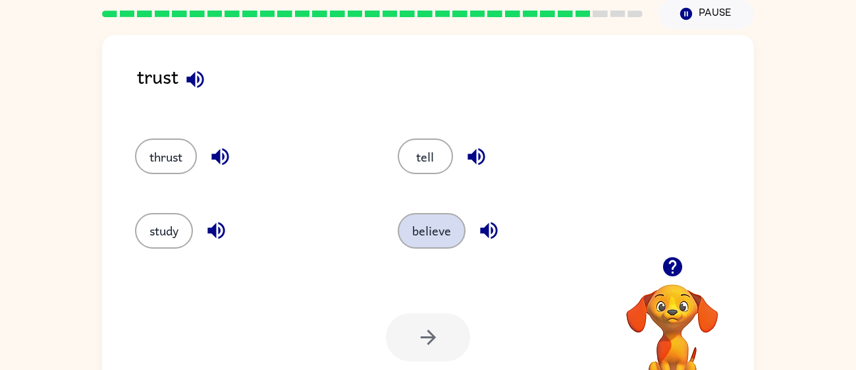
click at [455, 237] on button "believe" at bounding box center [432, 231] width 68 height 36
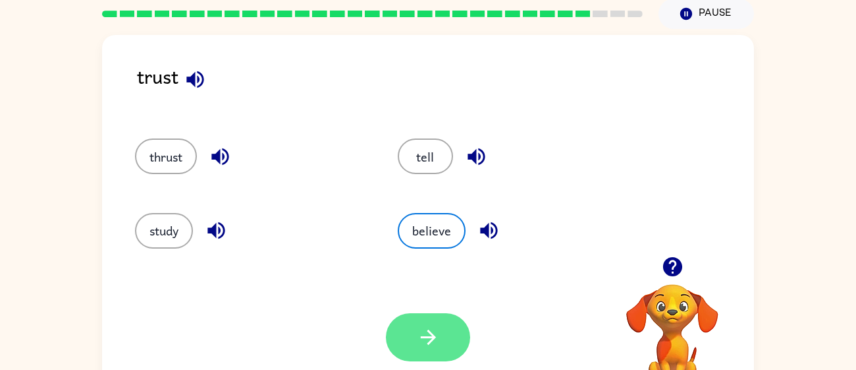
click at [453, 335] on button "button" at bounding box center [428, 337] width 84 height 48
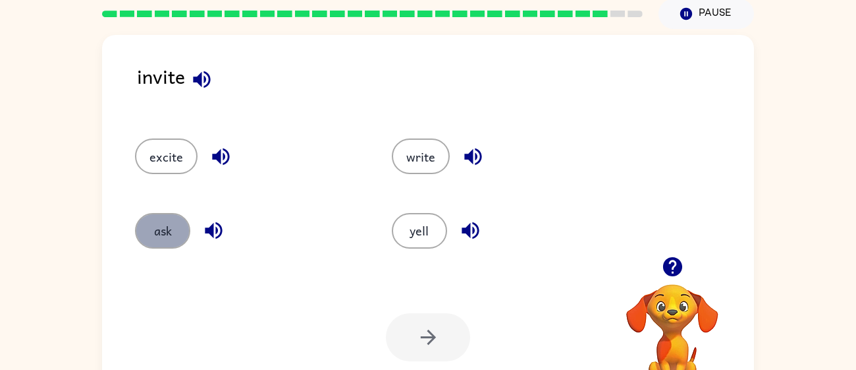
click at [151, 223] on button "ask" at bounding box center [162, 231] width 55 height 36
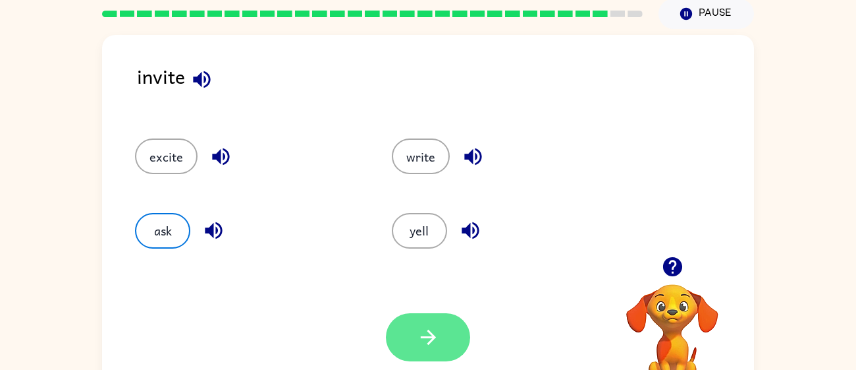
click at [432, 351] on button "button" at bounding box center [428, 337] width 84 height 48
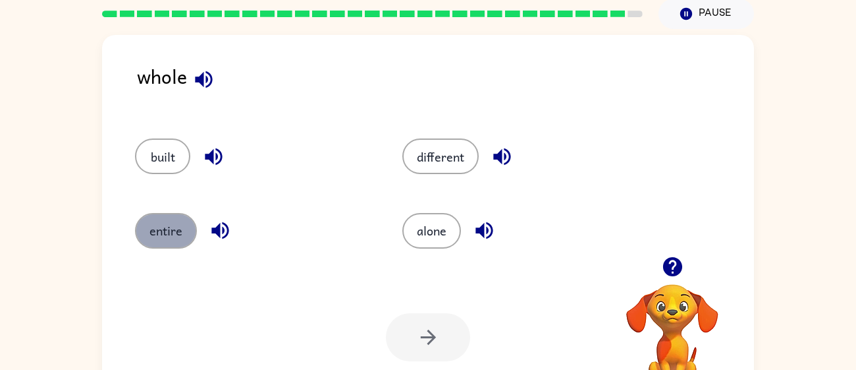
click at [161, 235] on button "entire" at bounding box center [166, 231] width 62 height 36
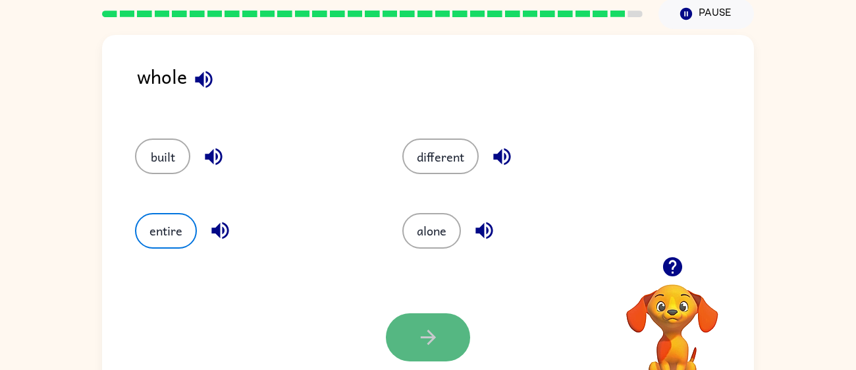
click at [448, 331] on button "button" at bounding box center [428, 337] width 84 height 48
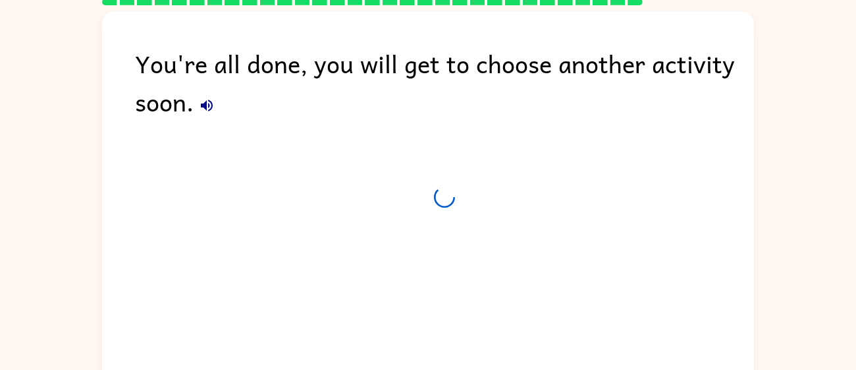
scroll to position [40, 0]
